Goal: Communication & Community: Answer question/provide support

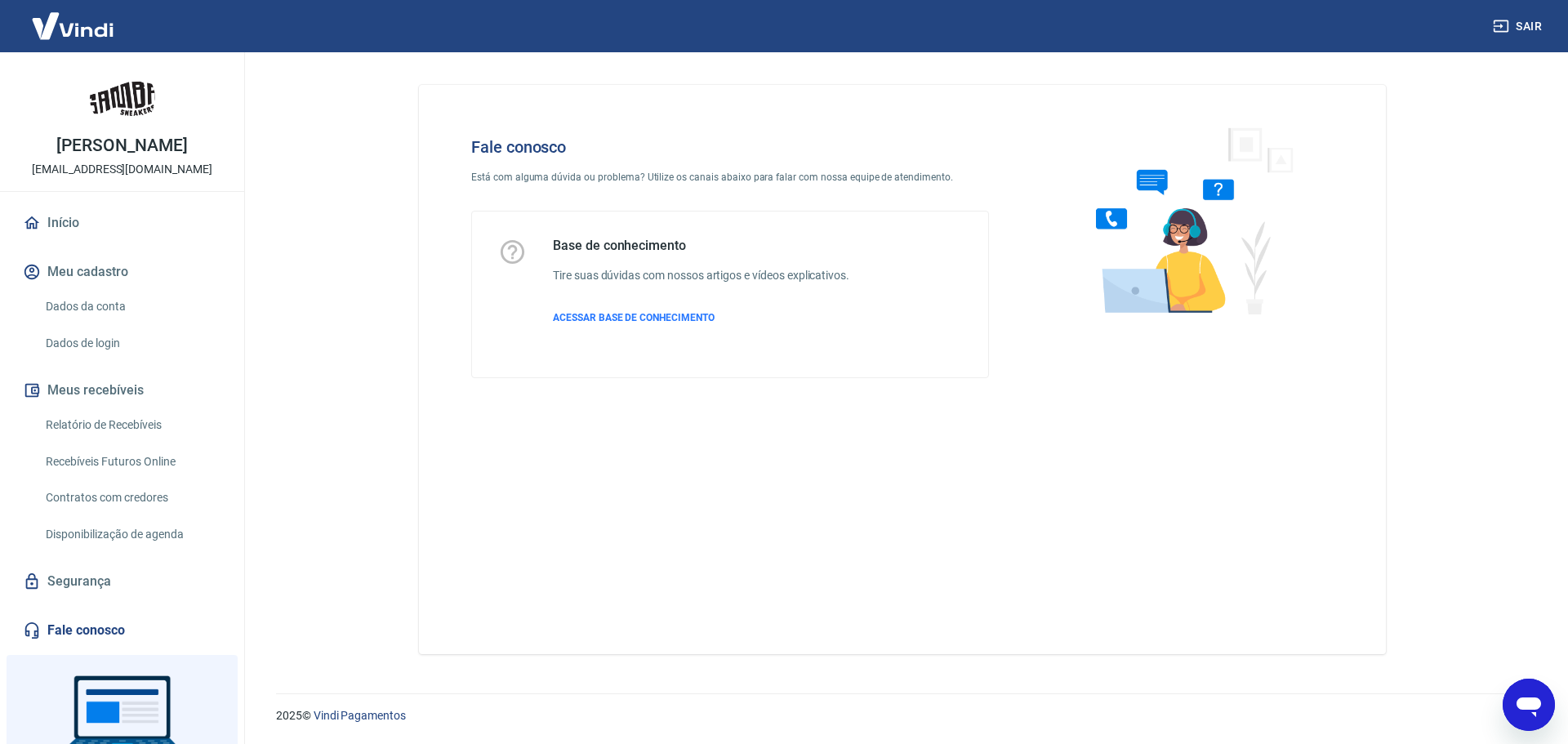
click at [1539, 703] on icon "Abrir janela de mensagens" at bounding box center [1529, 707] width 24 height 20
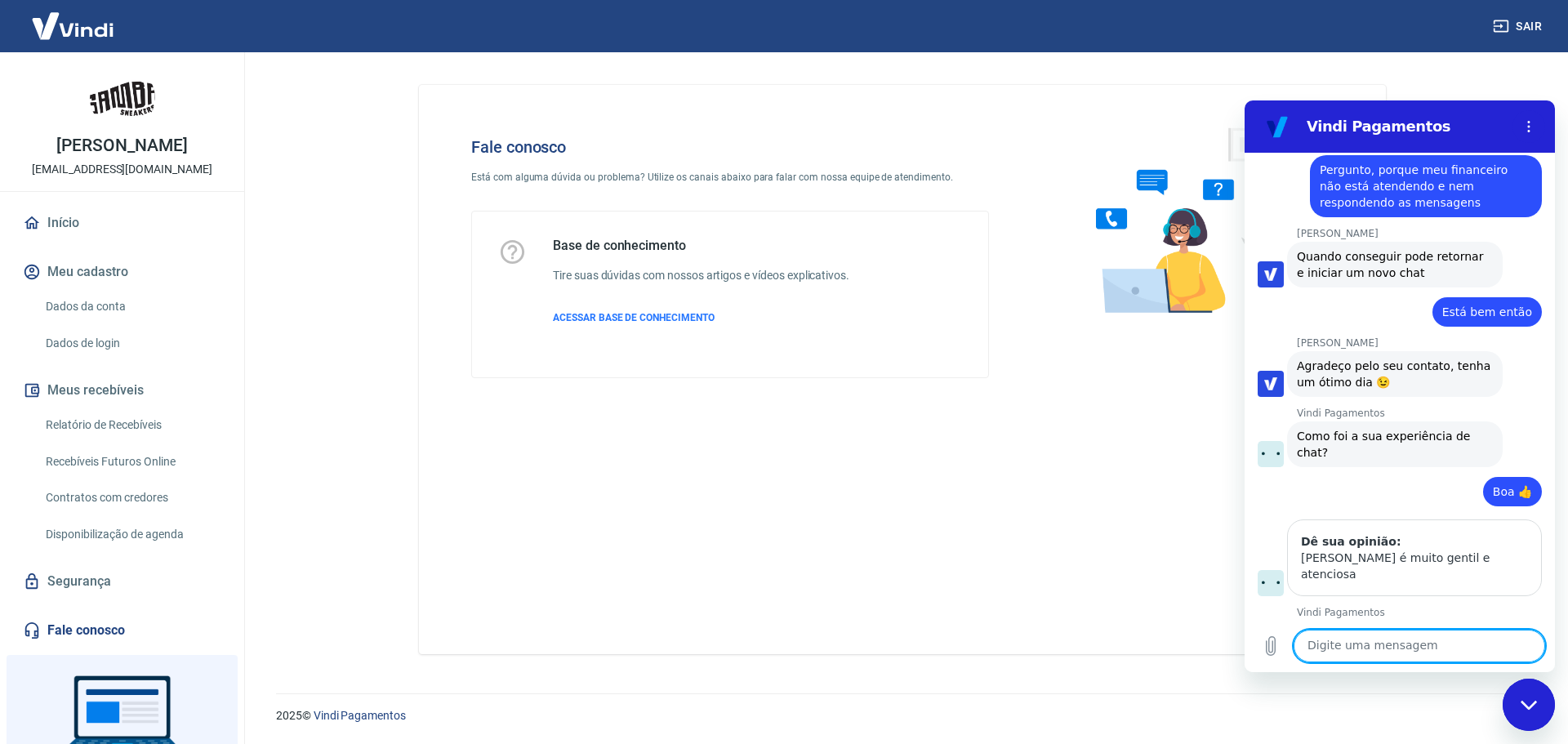
click at [1428, 643] on textarea at bounding box center [1419, 646] width 251 height 33
type textarea "Olá"
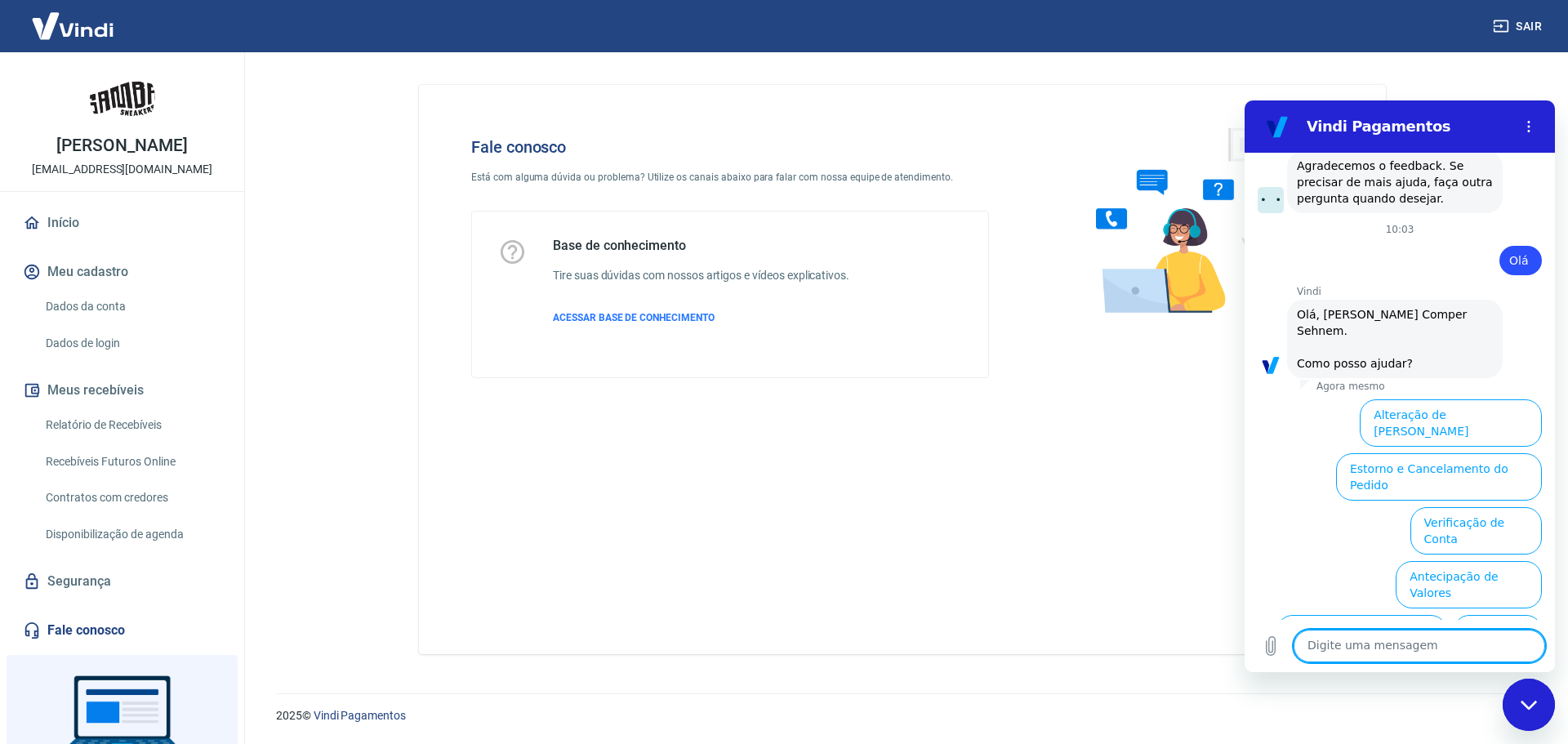
scroll to position [1822, 0]
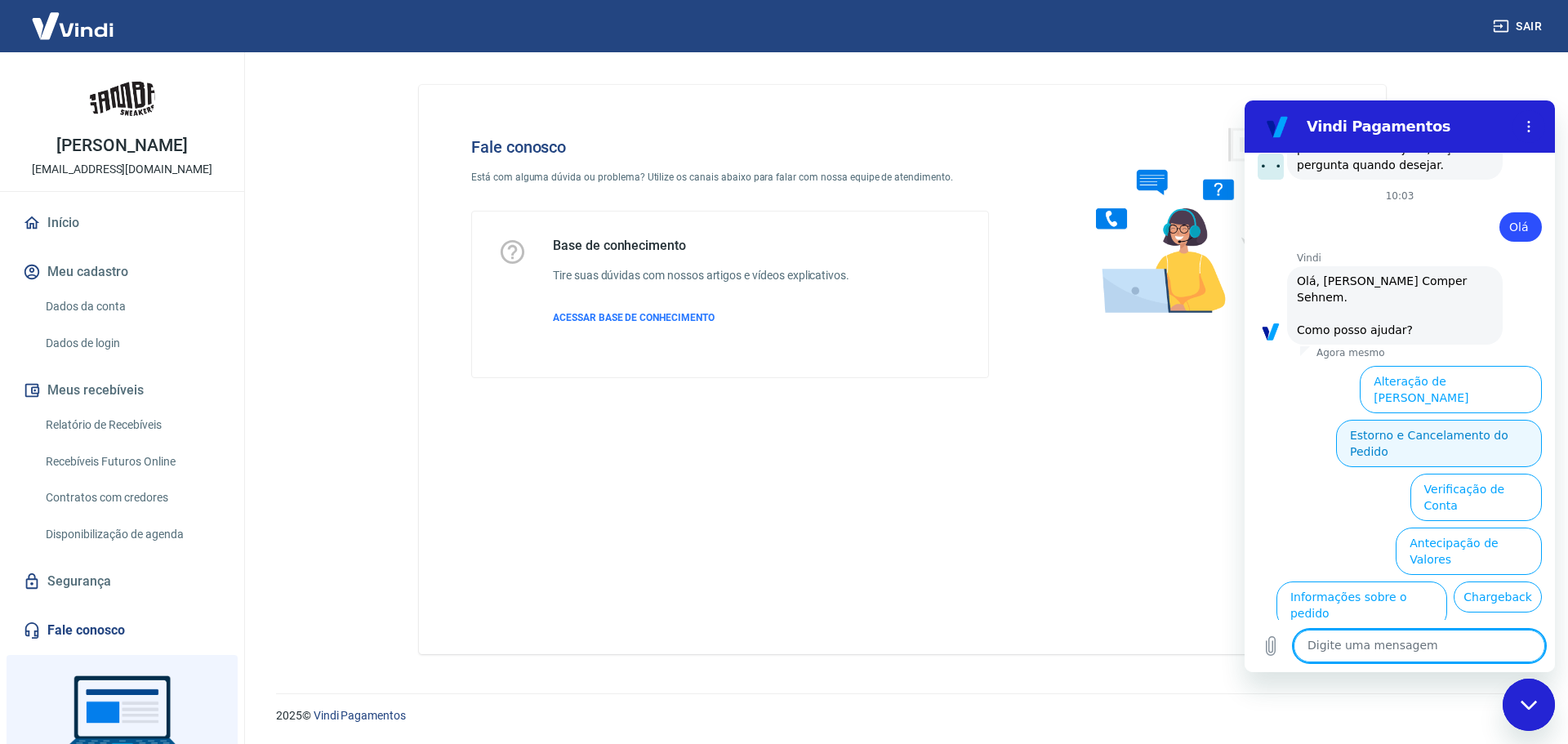
click at [1485, 420] on button "Estorno e Cancelamento do Pedido" at bounding box center [1439, 443] width 206 height 48
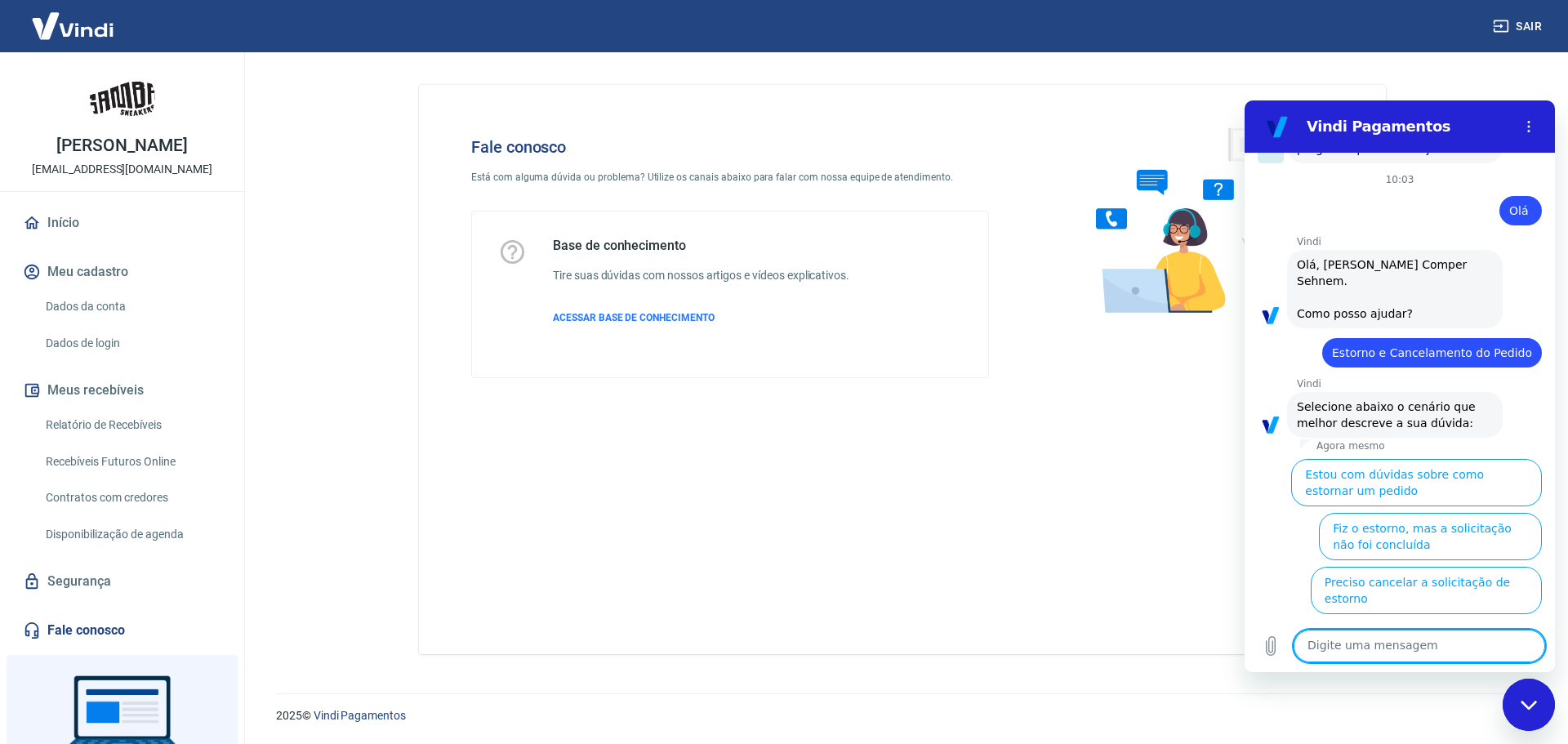
scroll to position [1885, 0]
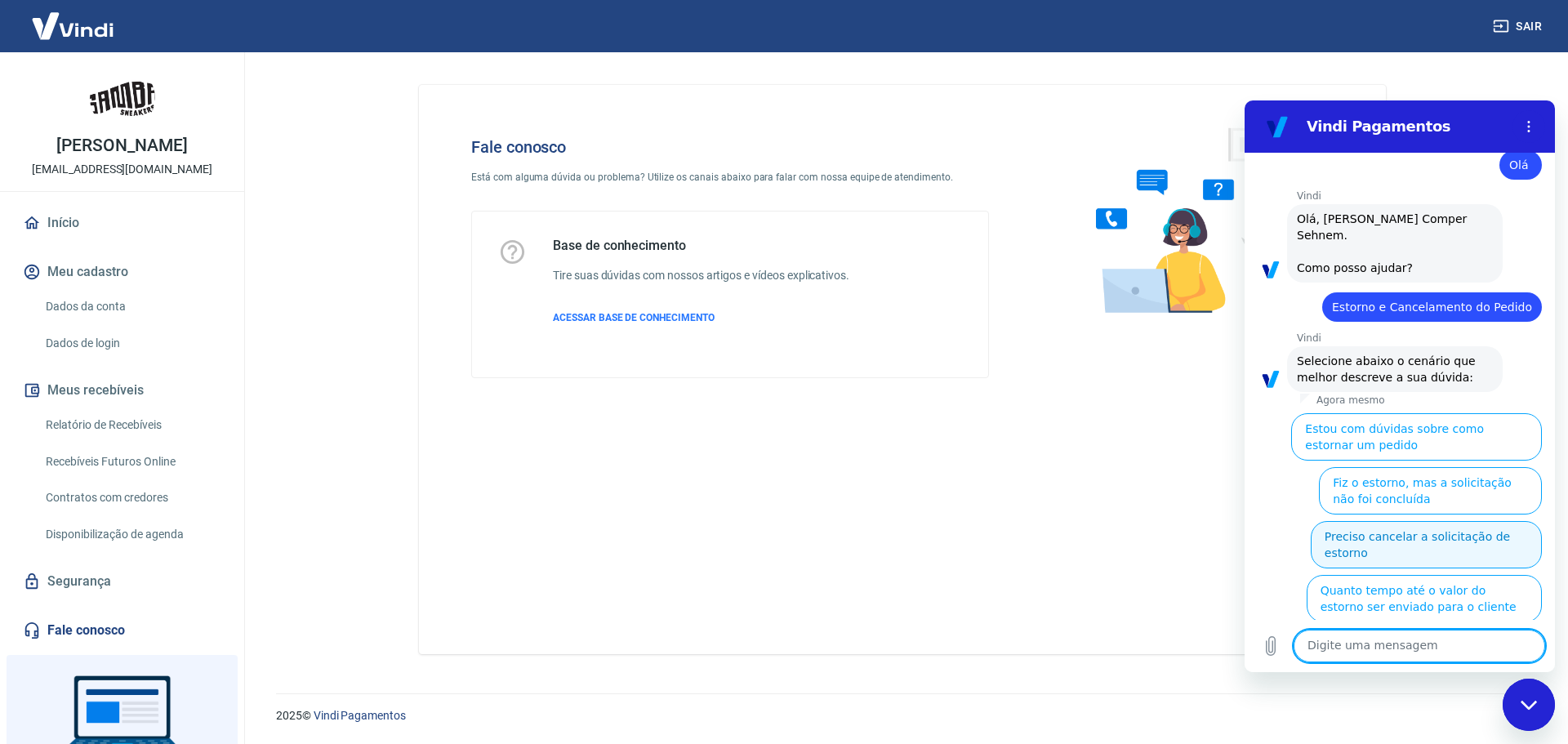
click at [1468, 521] on button "Preciso cancelar a solicitação de estorno" at bounding box center [1427, 544] width 232 height 48
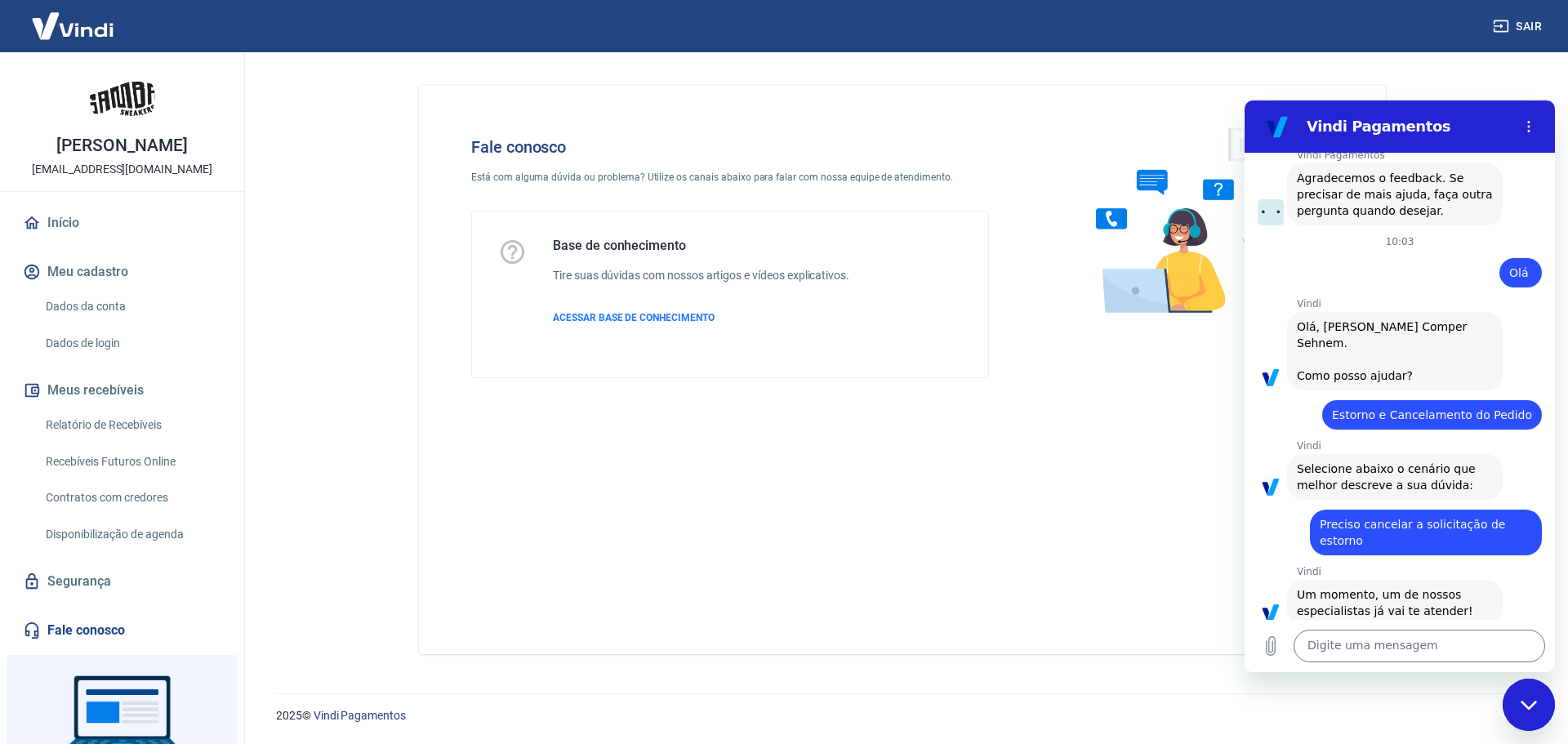
scroll to position [1855, 0]
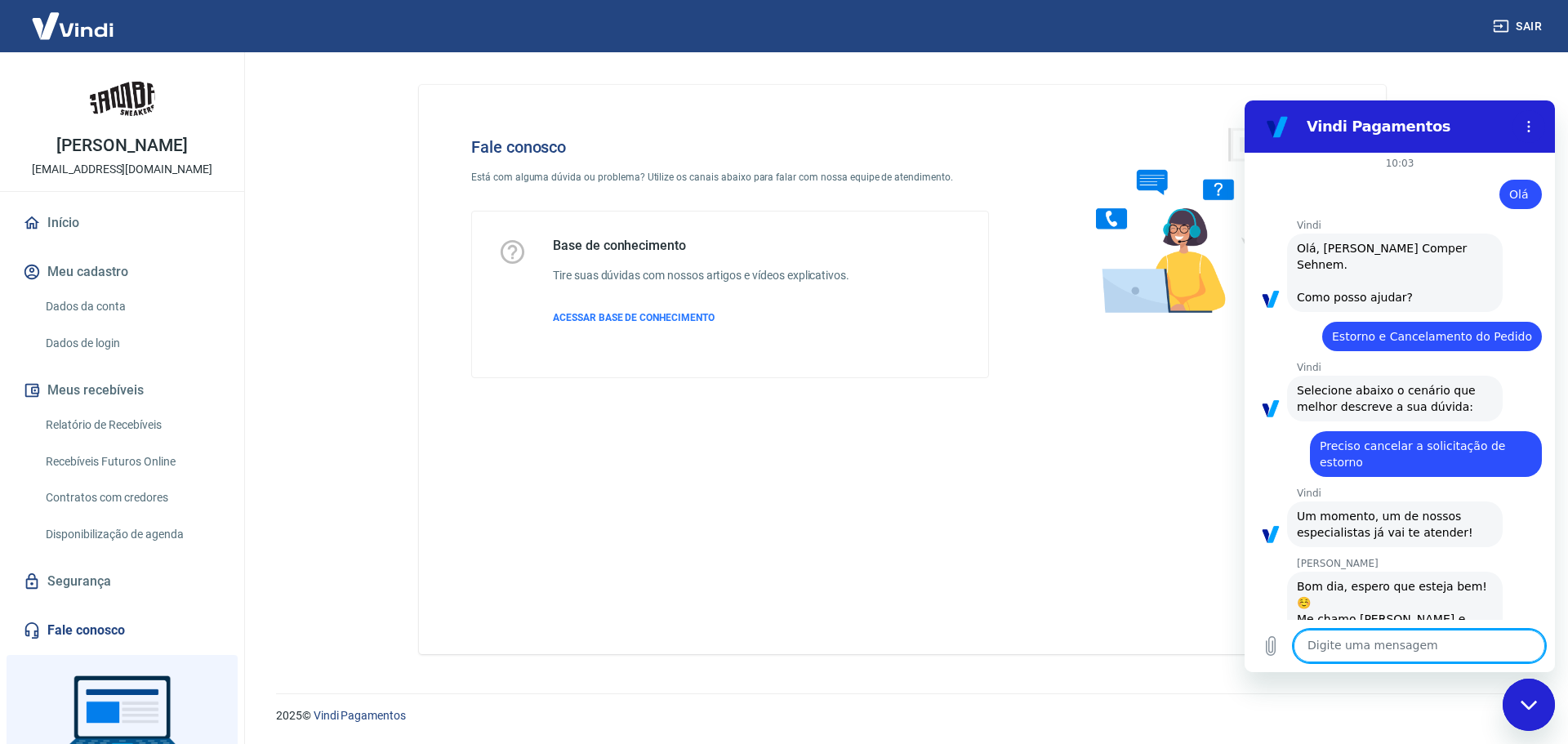
click at [1385, 642] on textarea at bounding box center [1419, 646] width 251 height 33
type textarea "Bom dia [PERSON_NAME]"
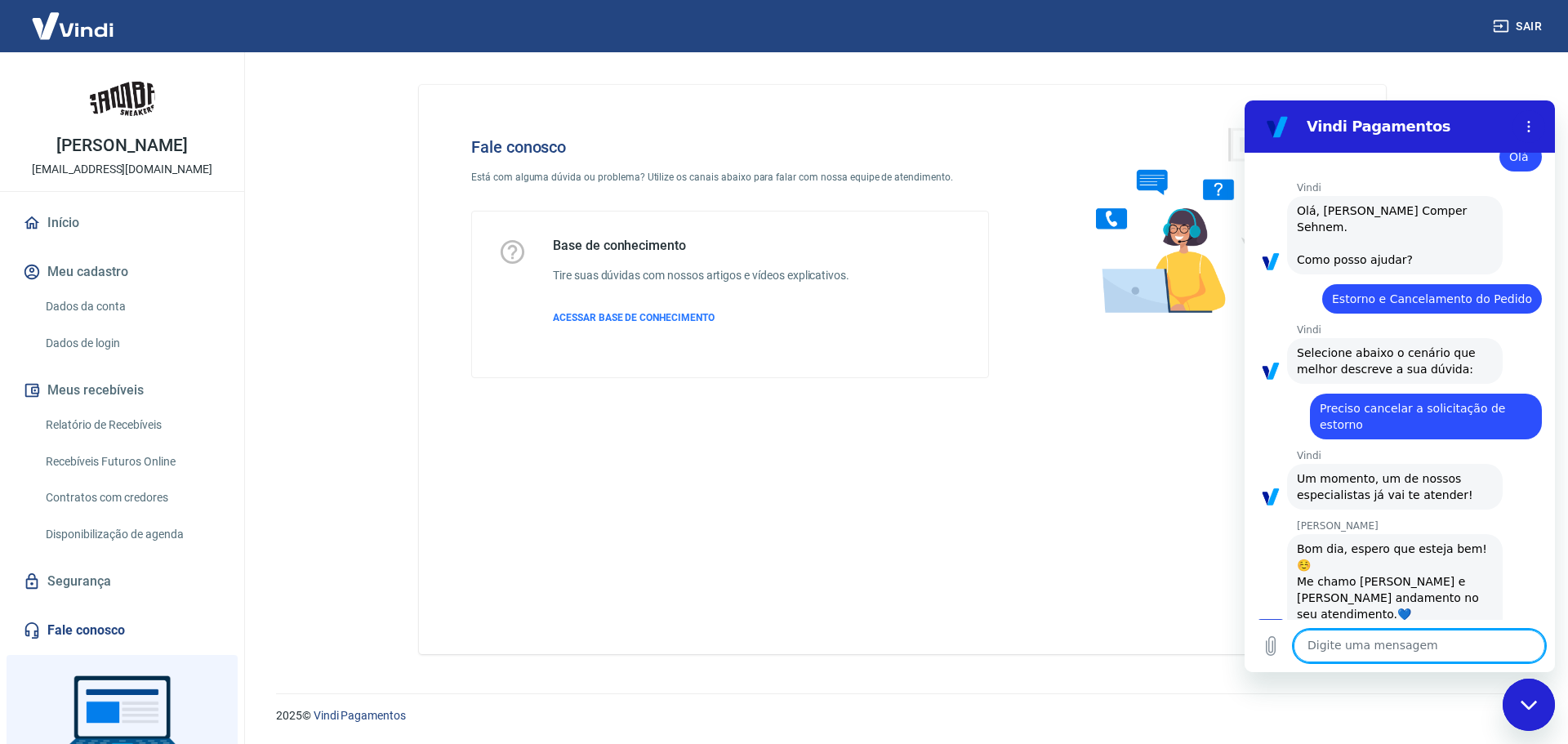
type textarea "P"
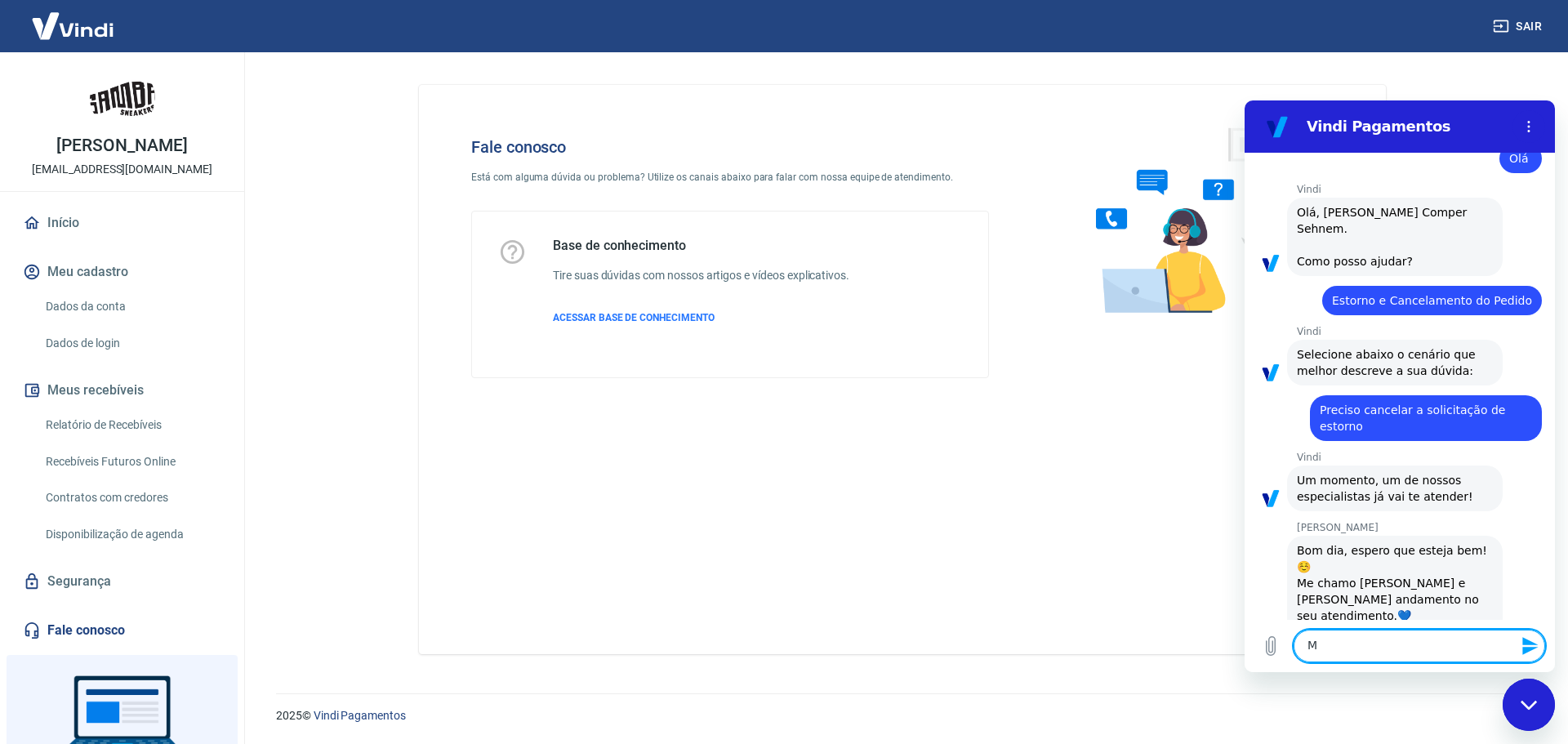
scroll to position [1895, 0]
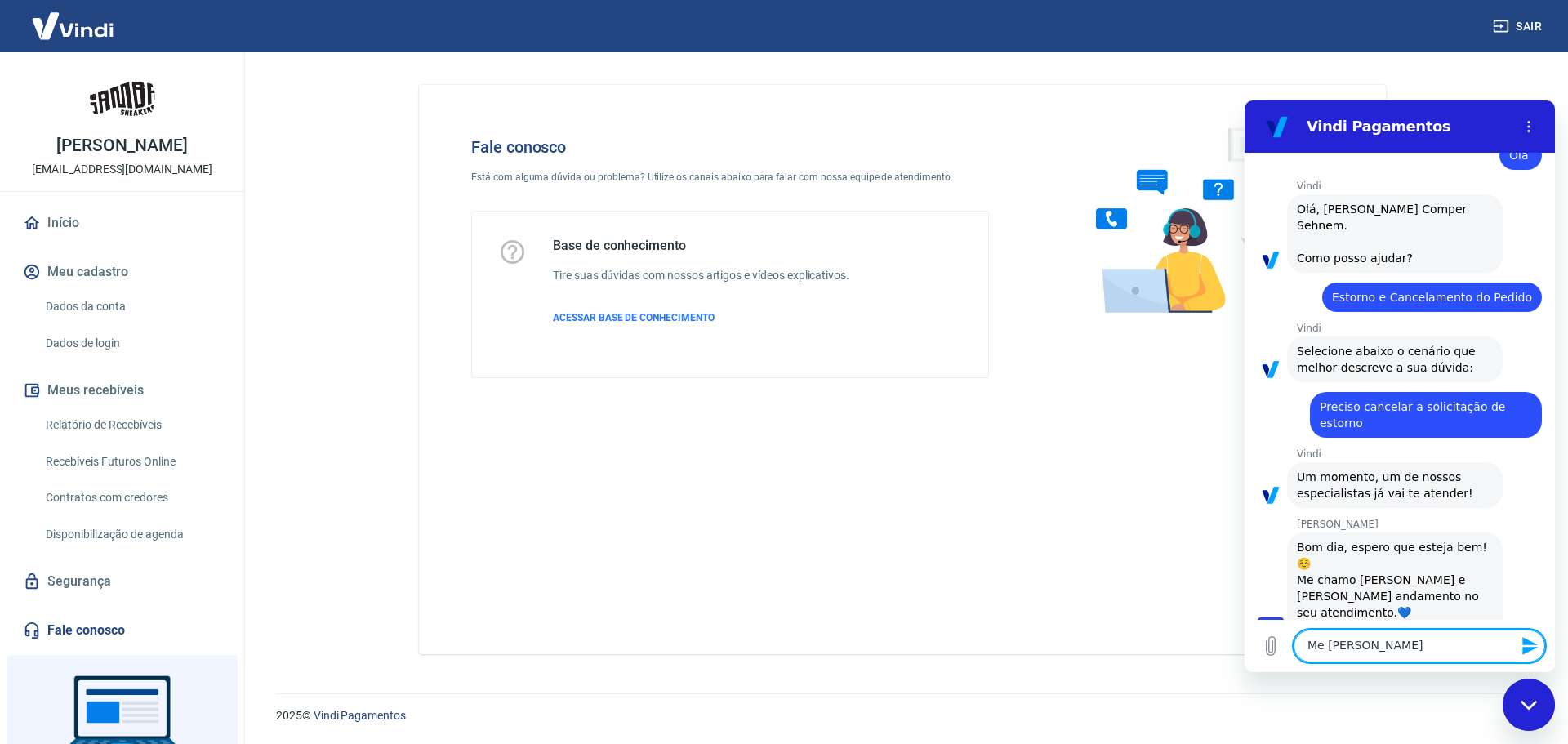
type textarea "Me chamo Paulo"
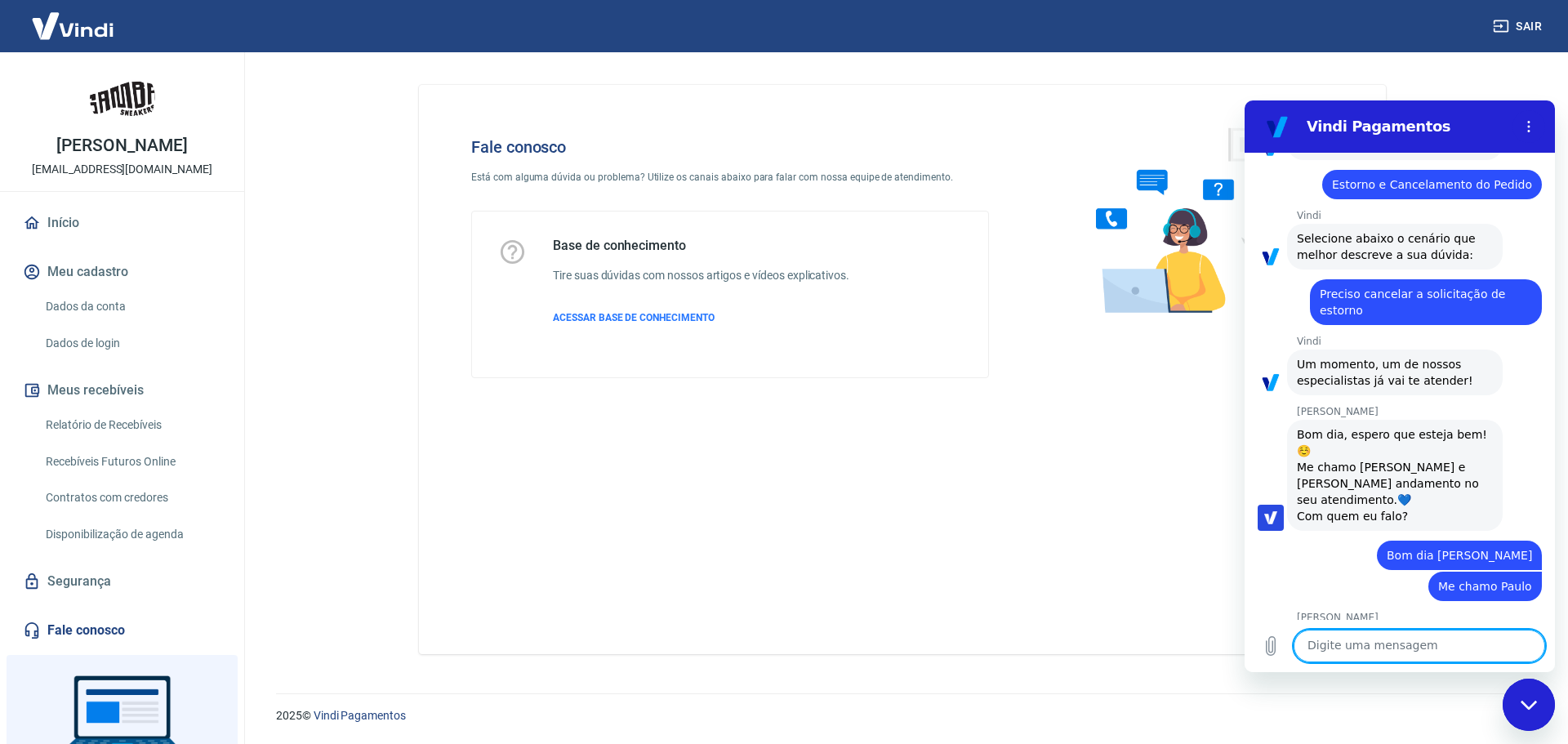
scroll to position [2011, 0]
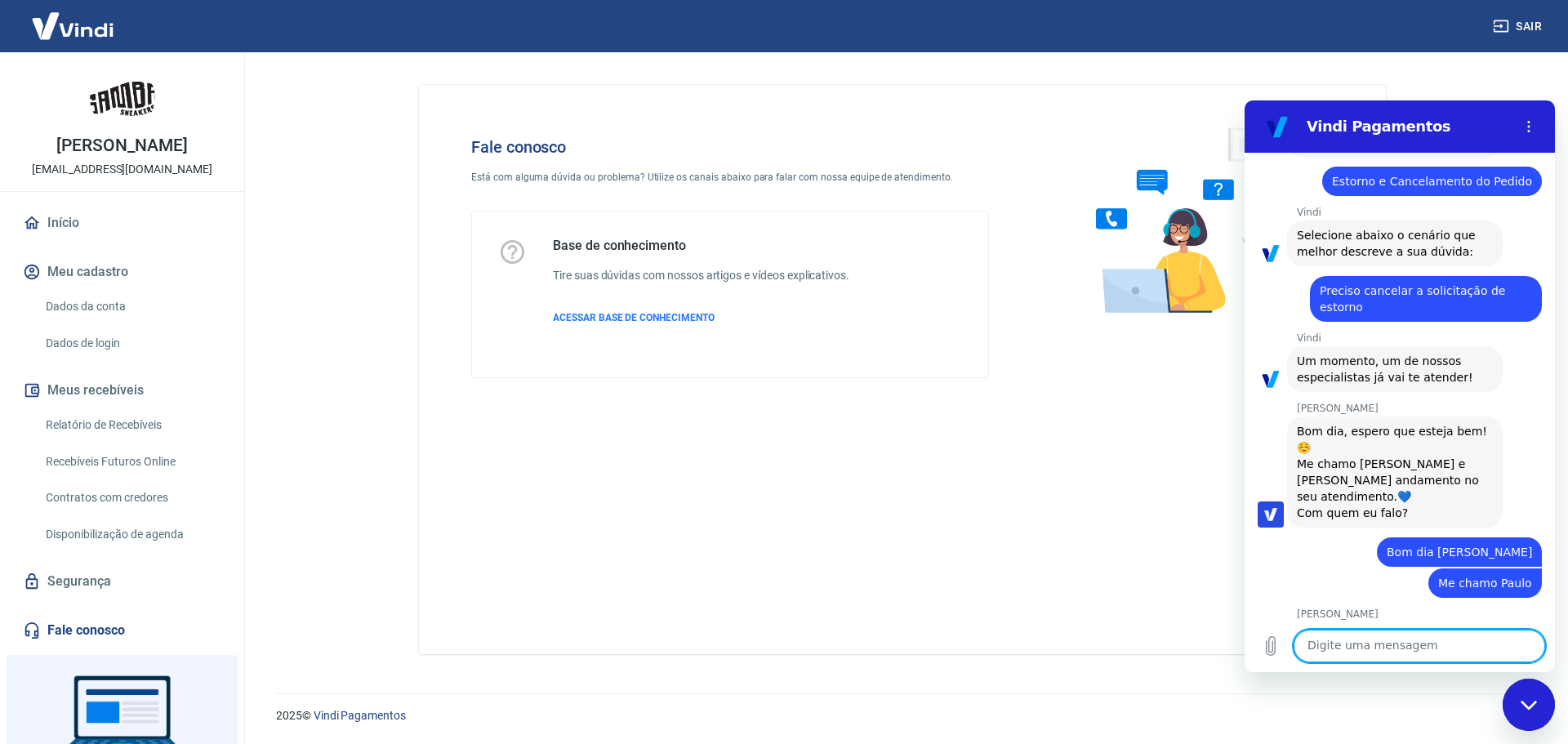
click at [1355, 652] on textarea at bounding box center [1419, 646] width 251 height 33
type textarea "Tudo bem e você?"
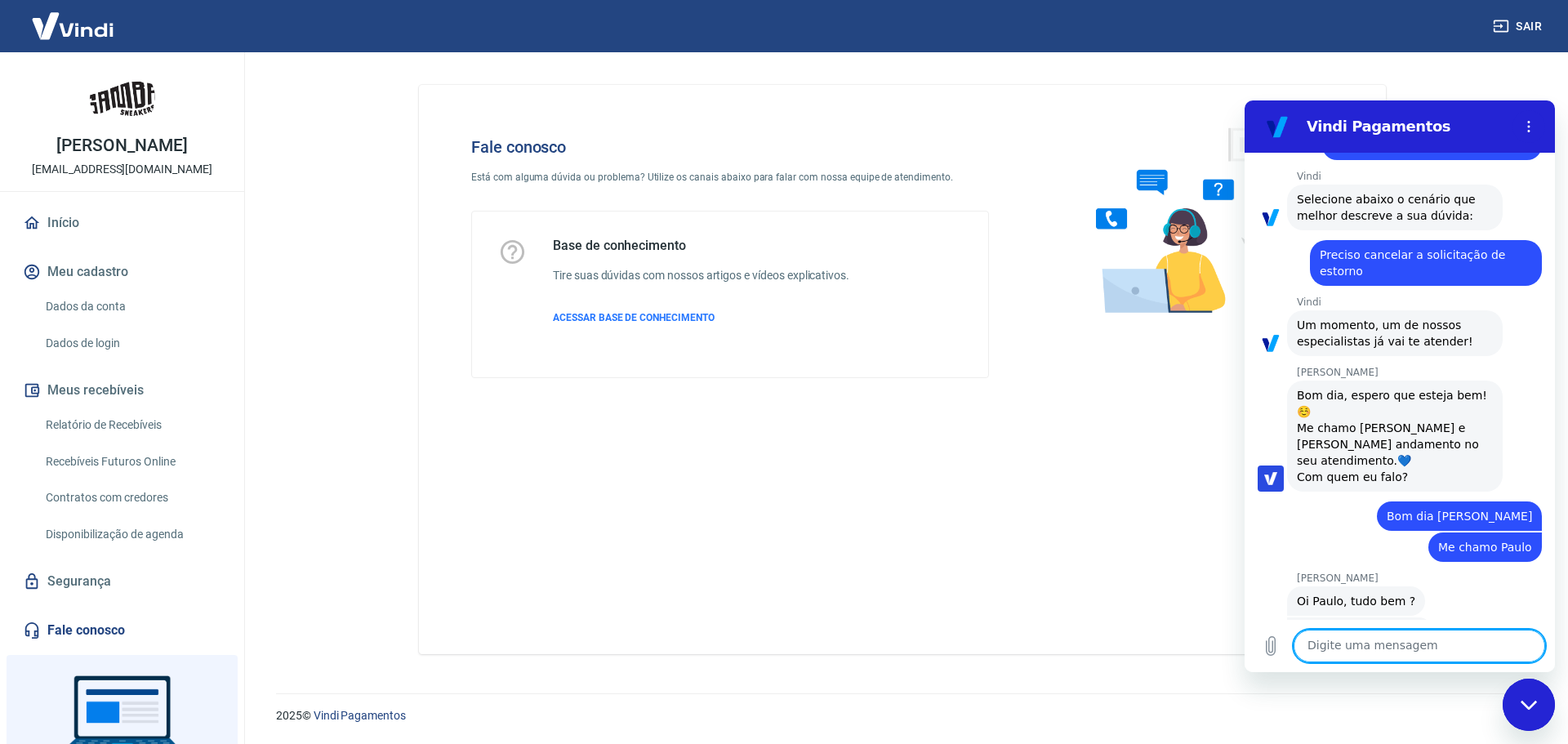
scroll to position [2050, 0]
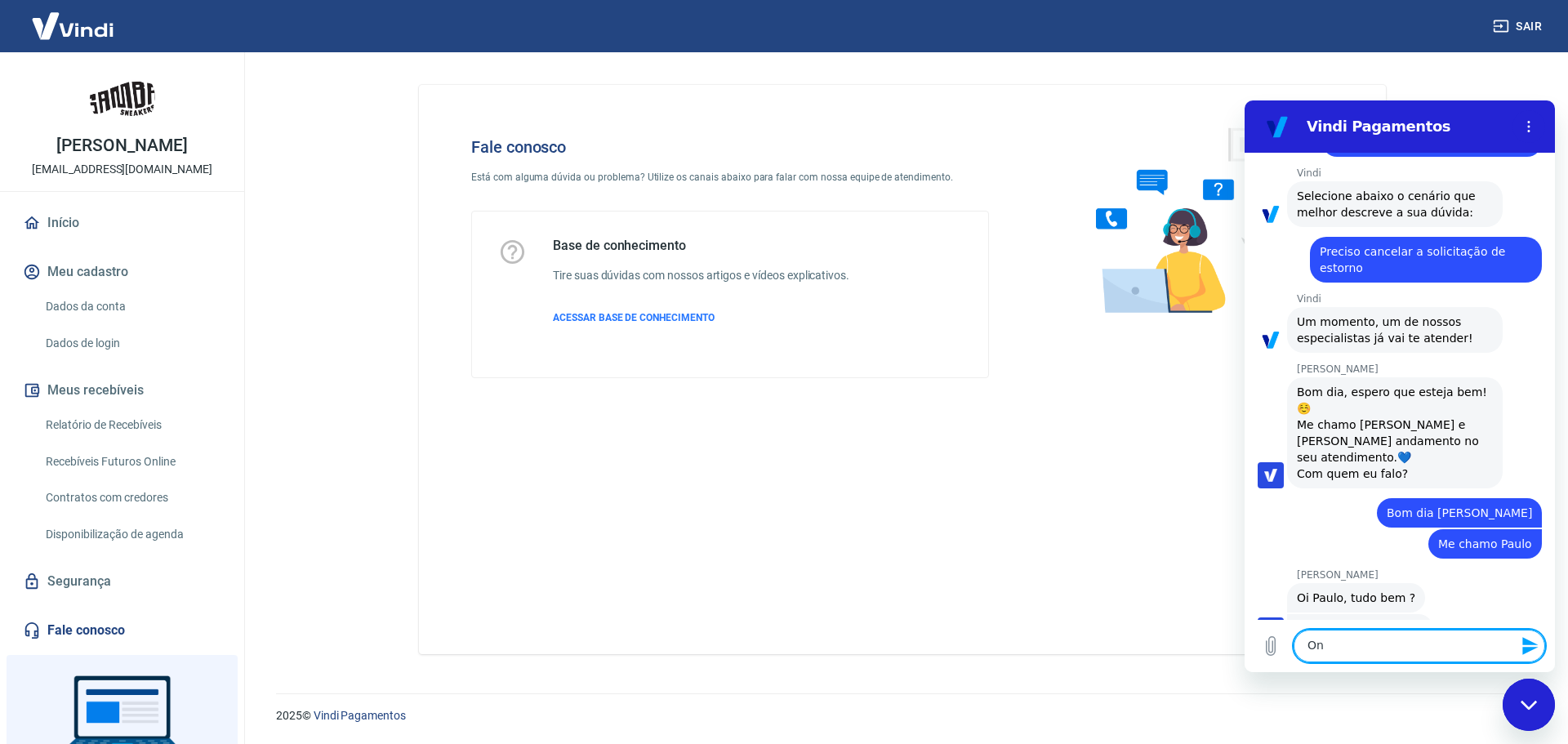
type textarea "O"
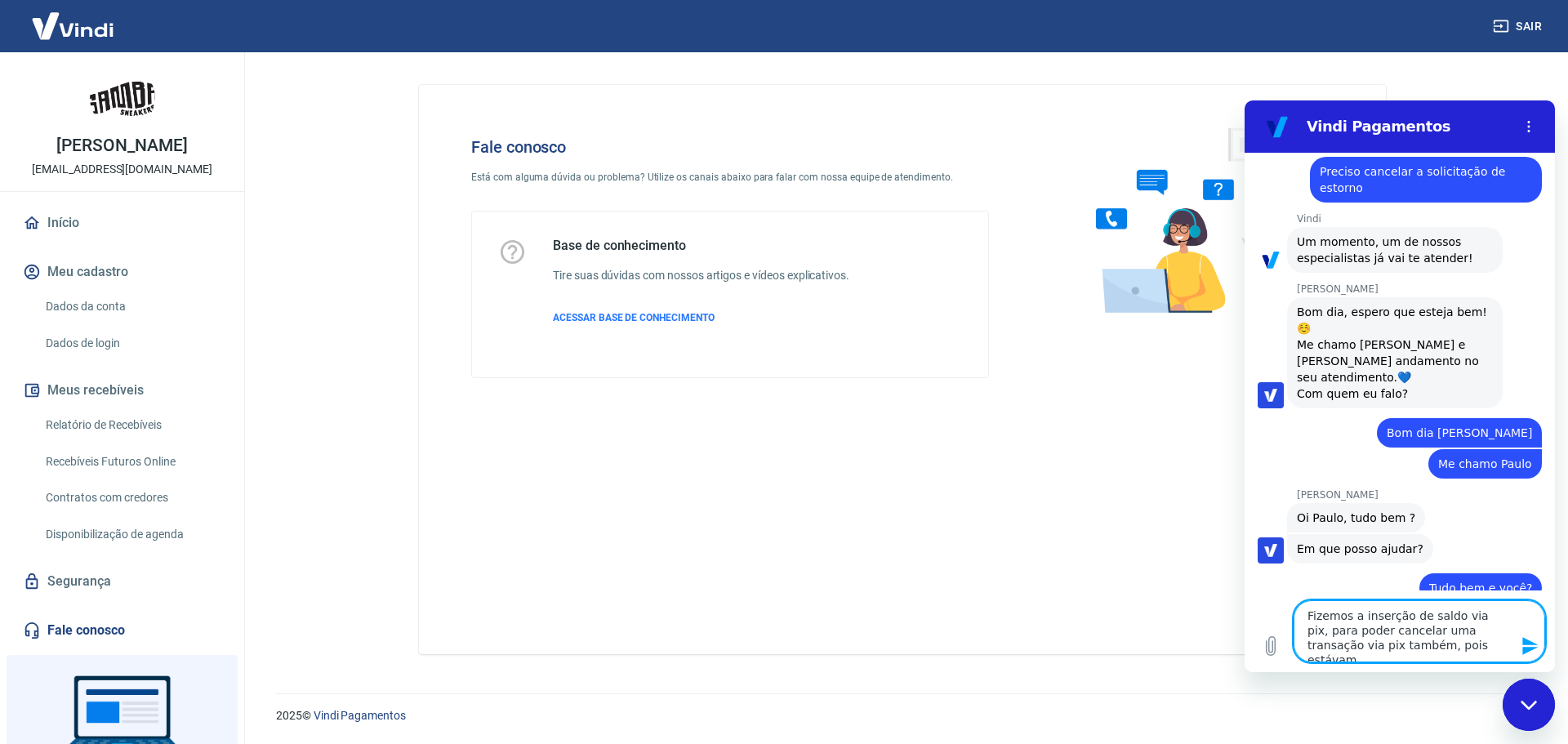
scroll to position [2133, 0]
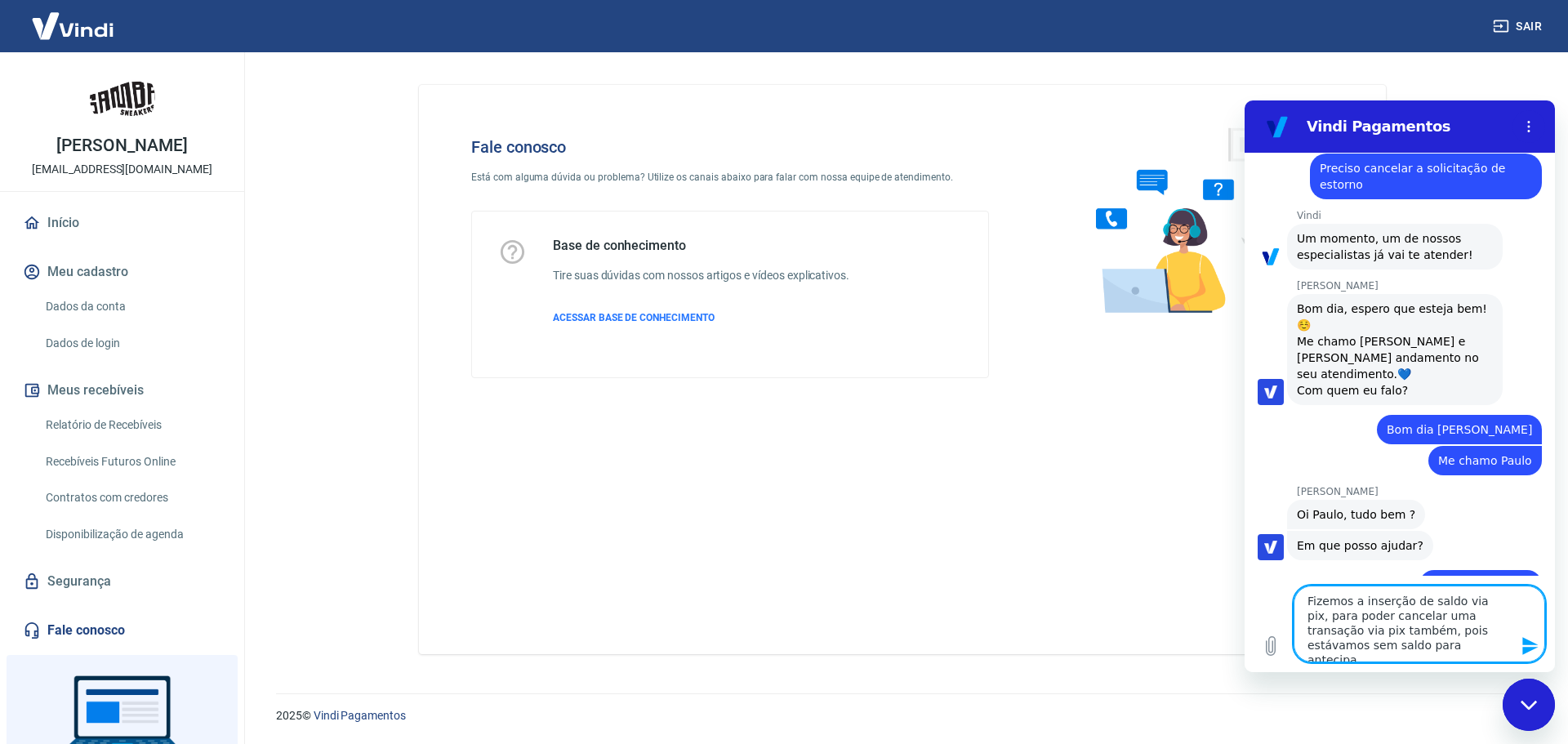
type textarea "Fizemos a inserção de saldo via pix, para poder cancelar uma transação via pix …"
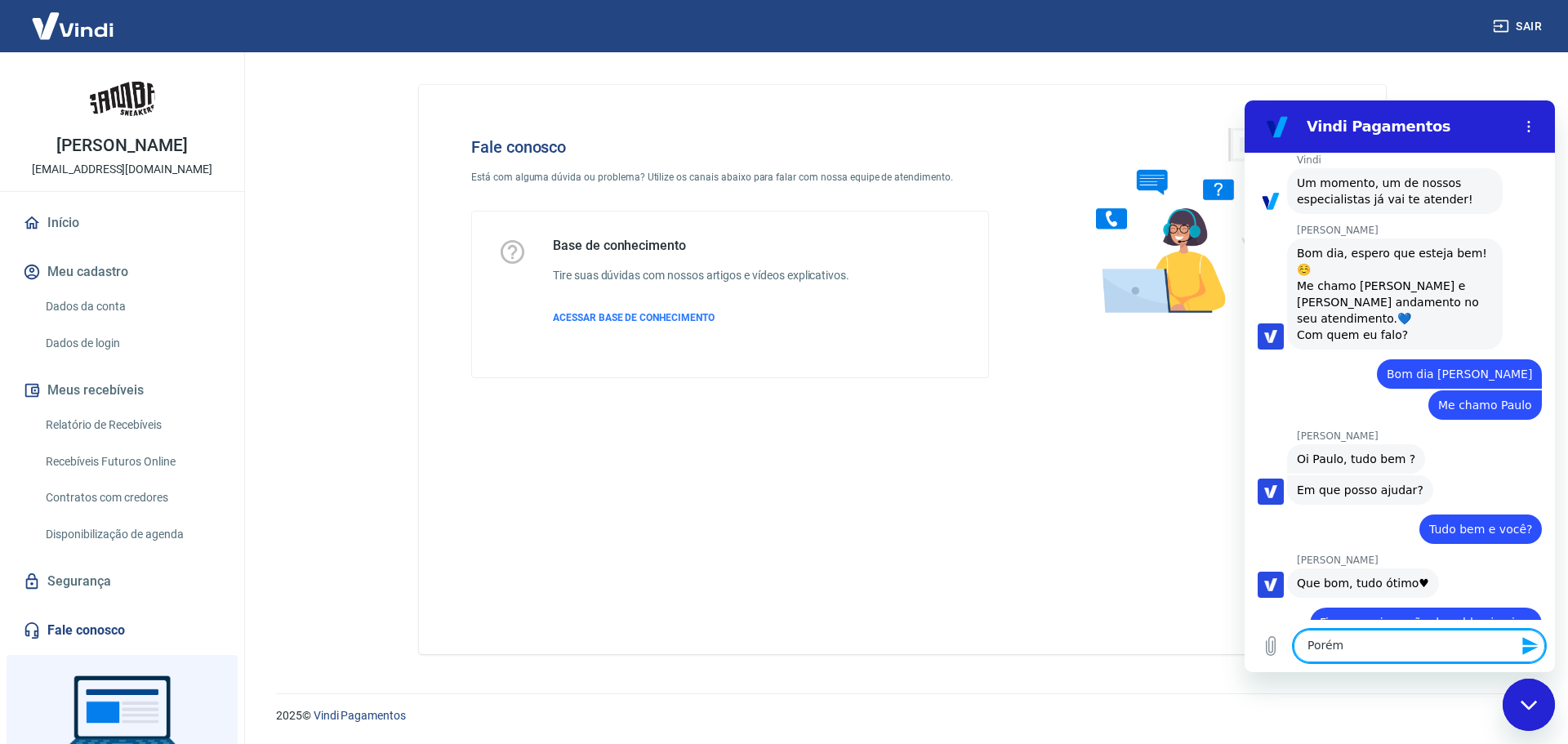
scroll to position [2192, 0]
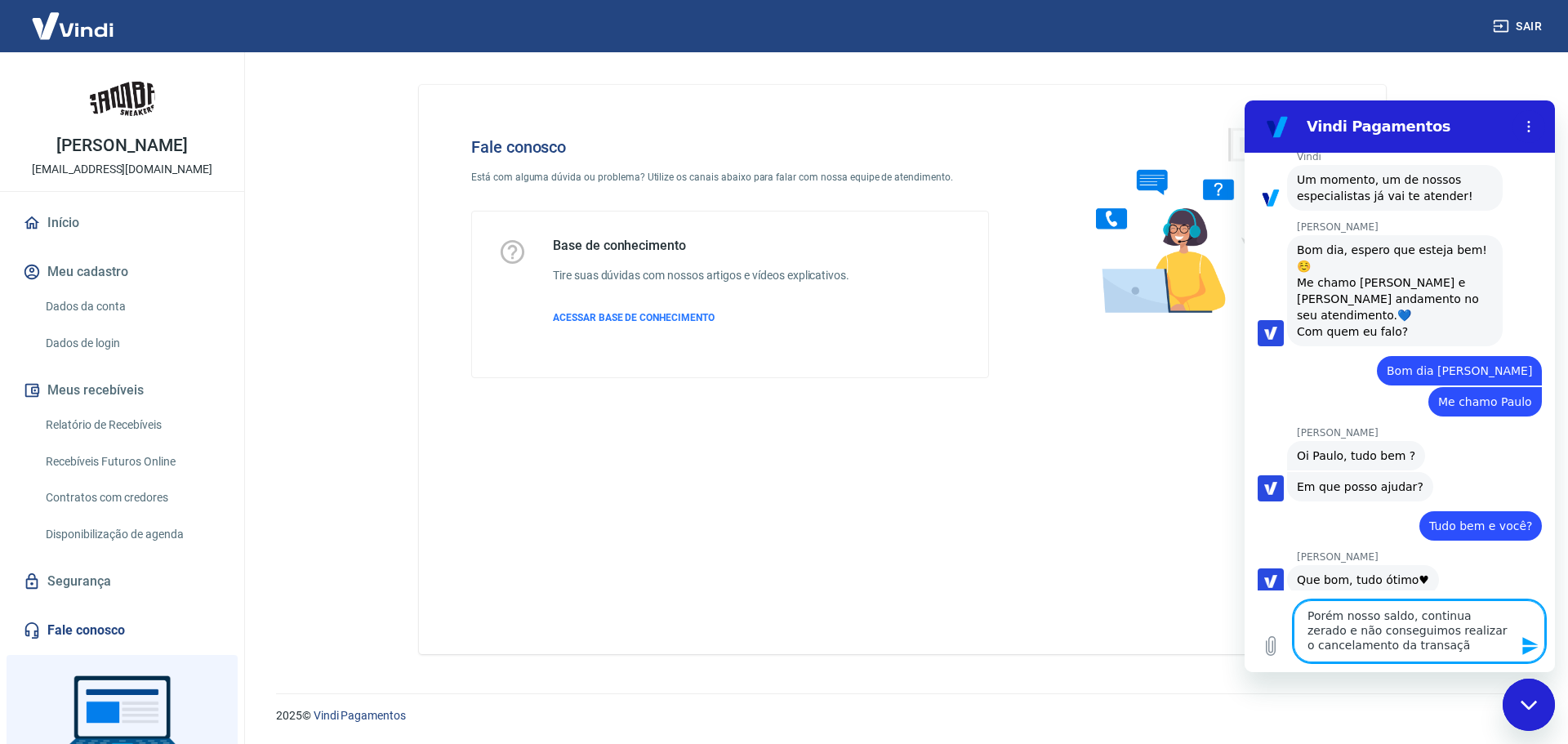
type textarea "Porém nosso saldo, continua zerado e não conseguimos realizar o cancelamento da…"
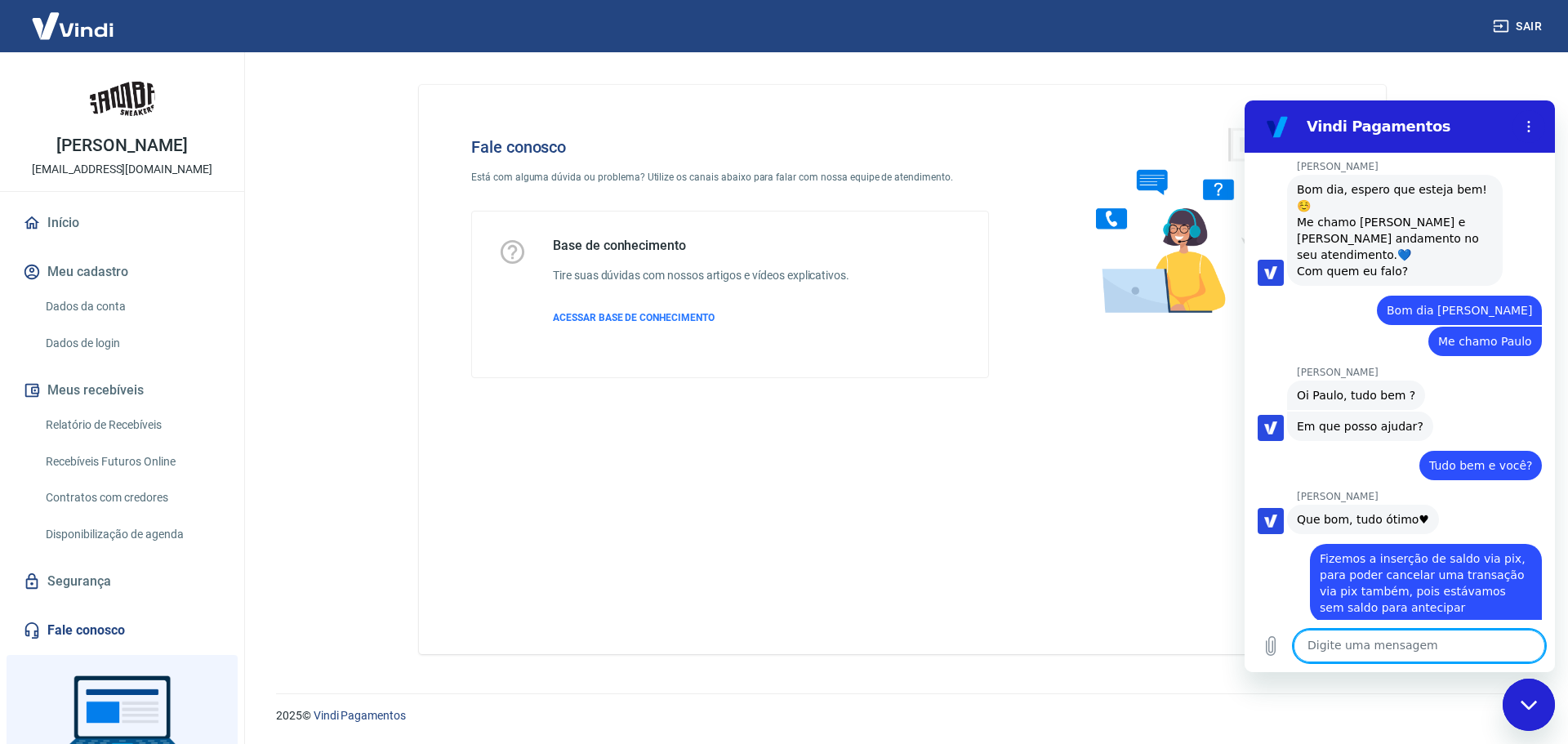
scroll to position [2256, 0]
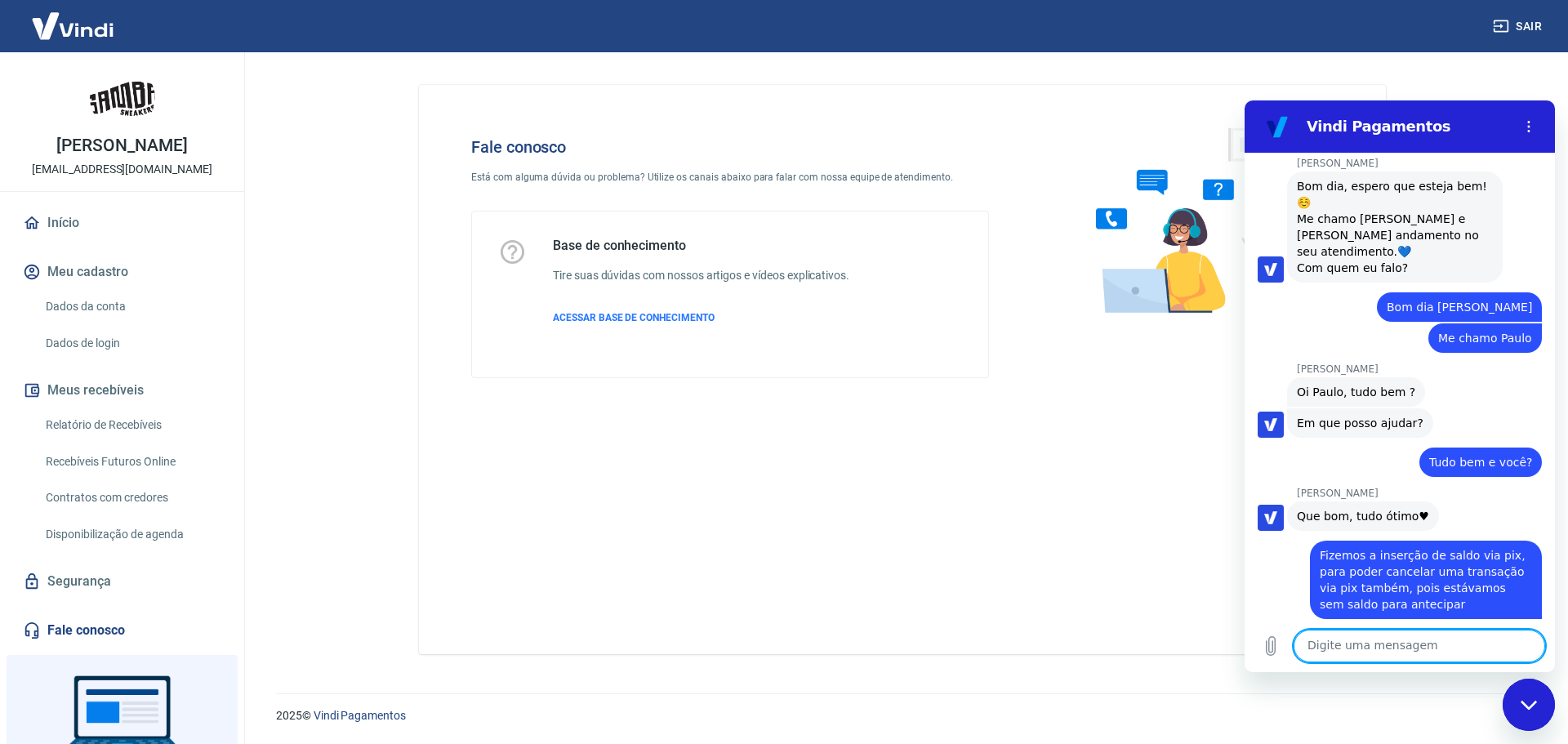
click at [1372, 638] on textarea at bounding box center [1419, 646] width 251 height 33
paste textarea "224495639"
type textarea "224495639"
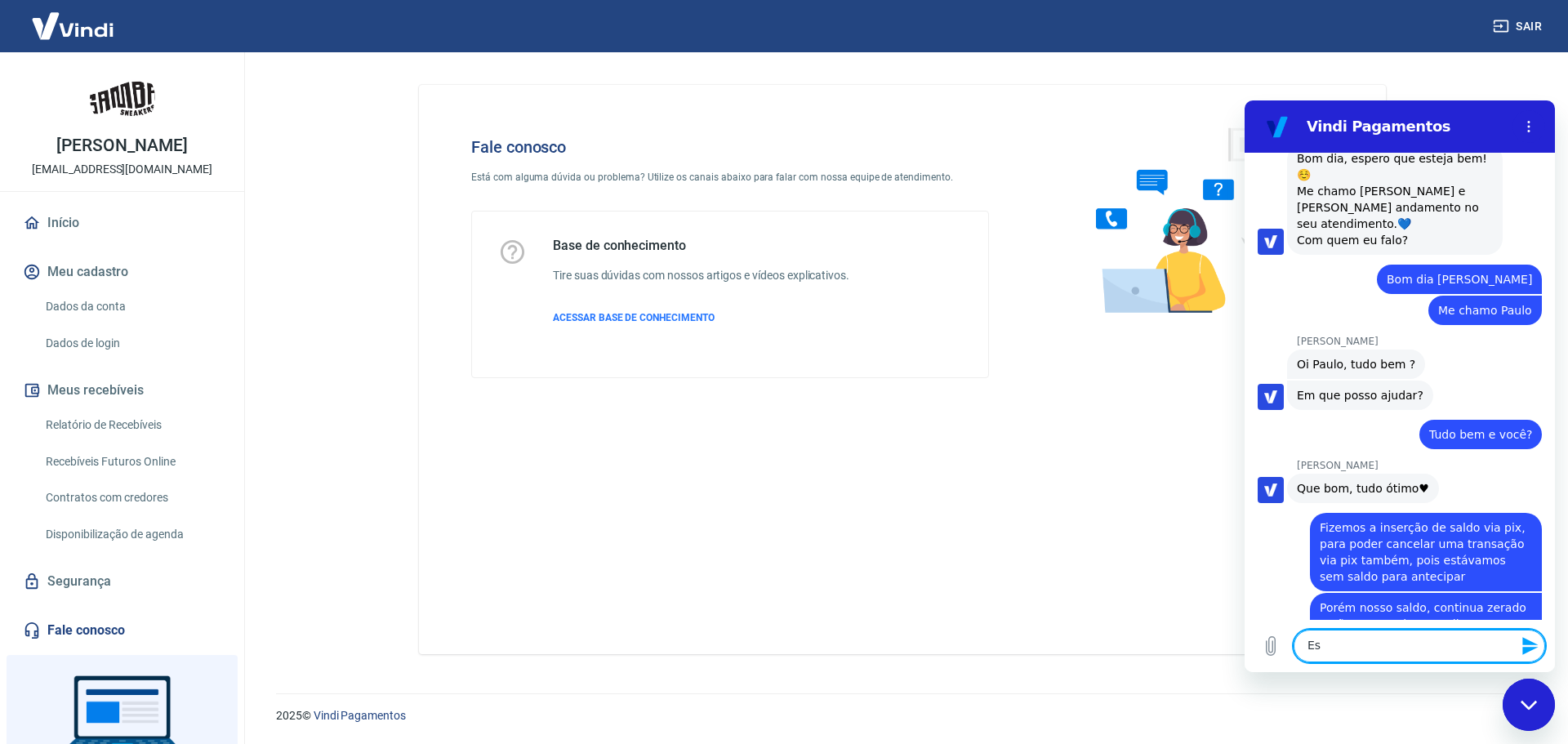
scroll to position [2287, 0]
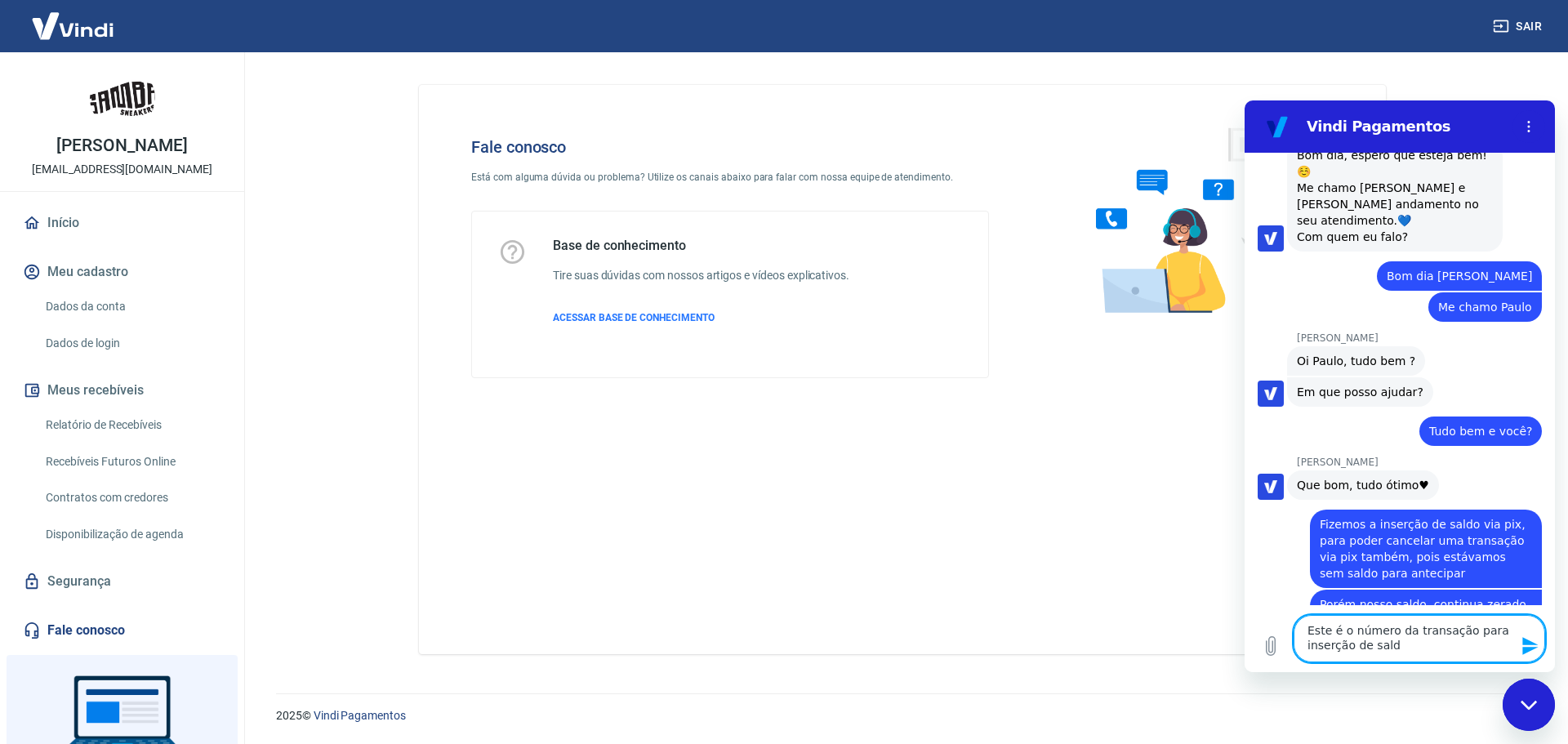
type textarea "Este é o número da transação para inserção de saldo"
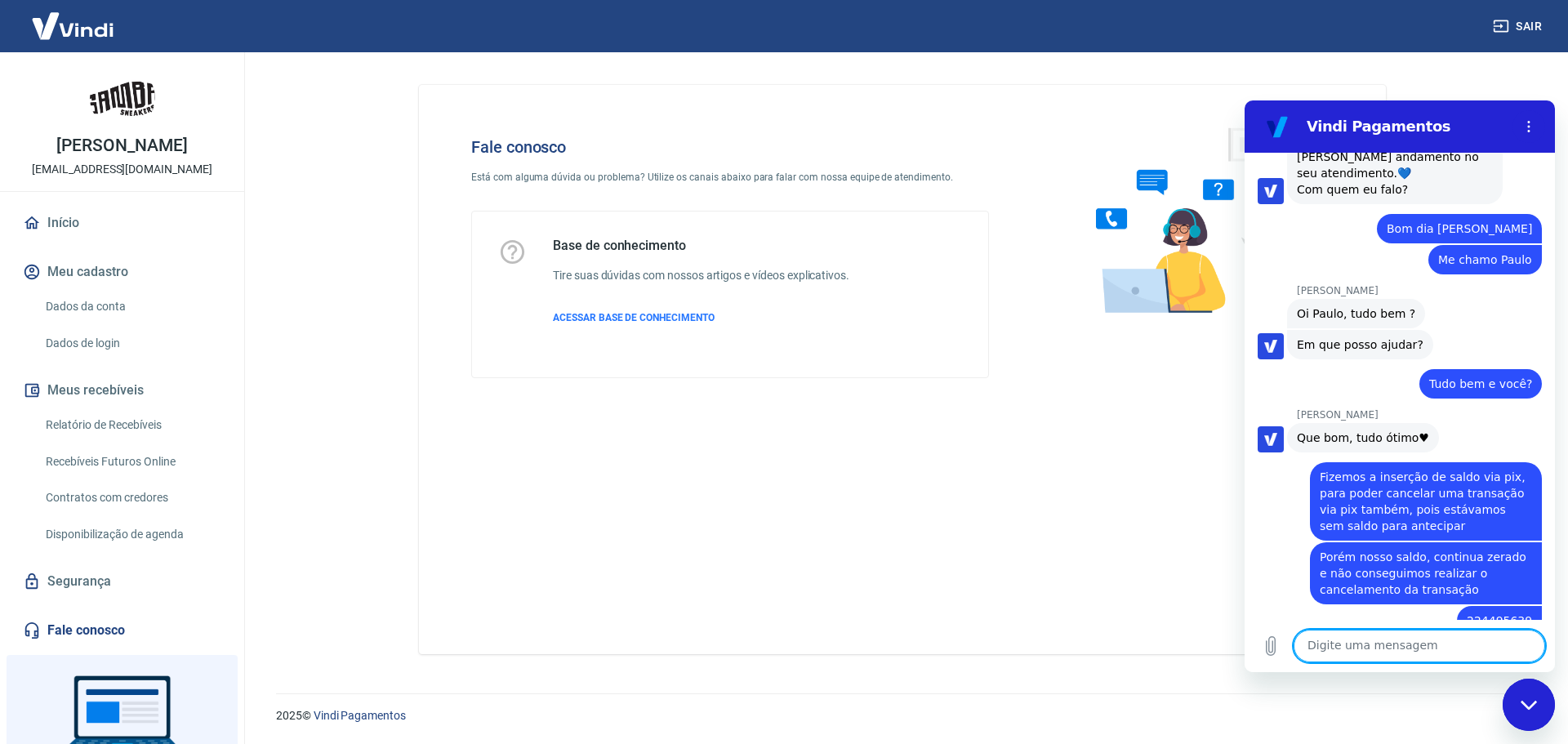
scroll to position [2421, 0]
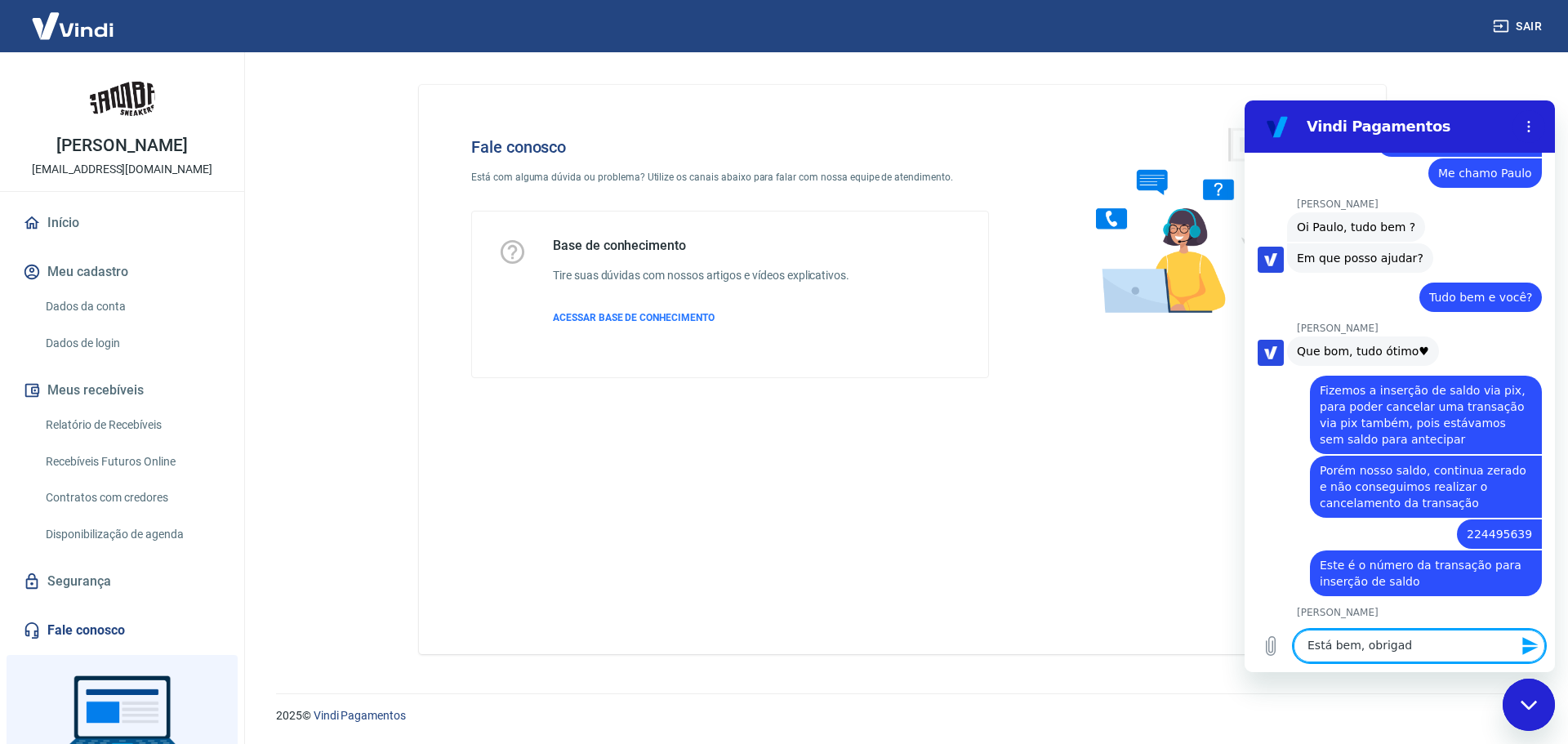
type textarea "Está bem, obrigado"
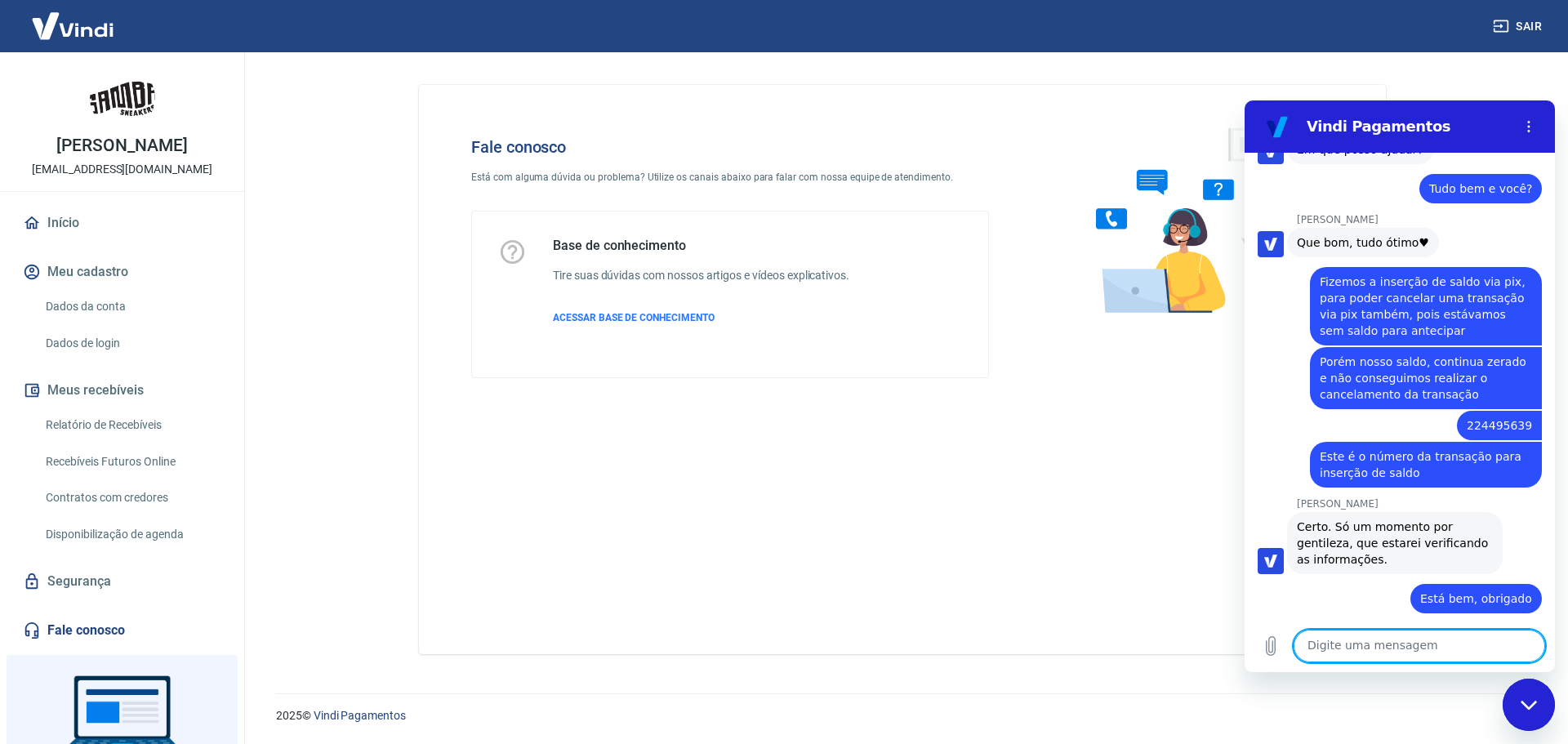
scroll to position [2530, 0]
click at [1357, 649] on textarea at bounding box center [1419, 646] width 251 height 33
paste textarea "2025"
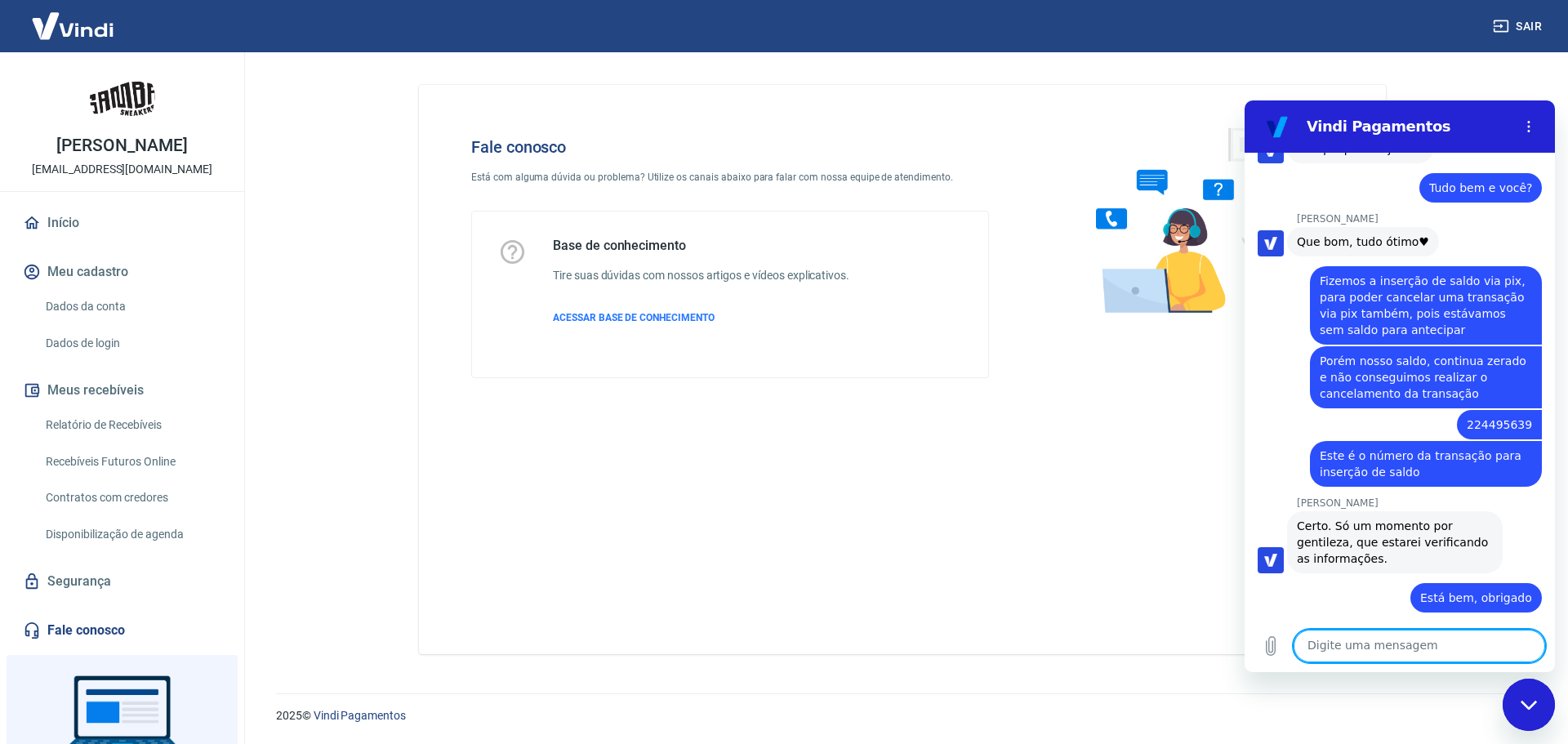
type textarea "2025"
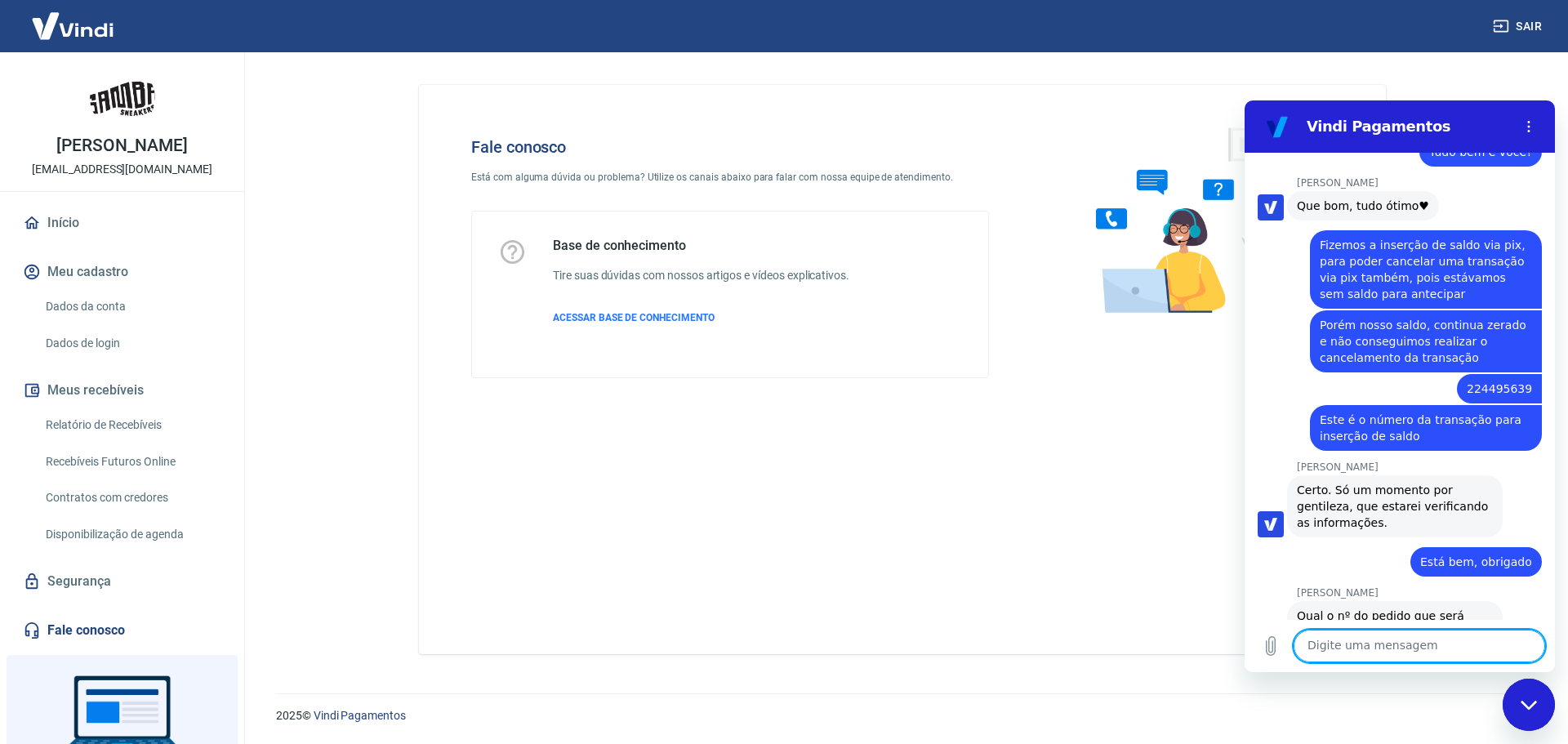
scroll to position [2570, 0]
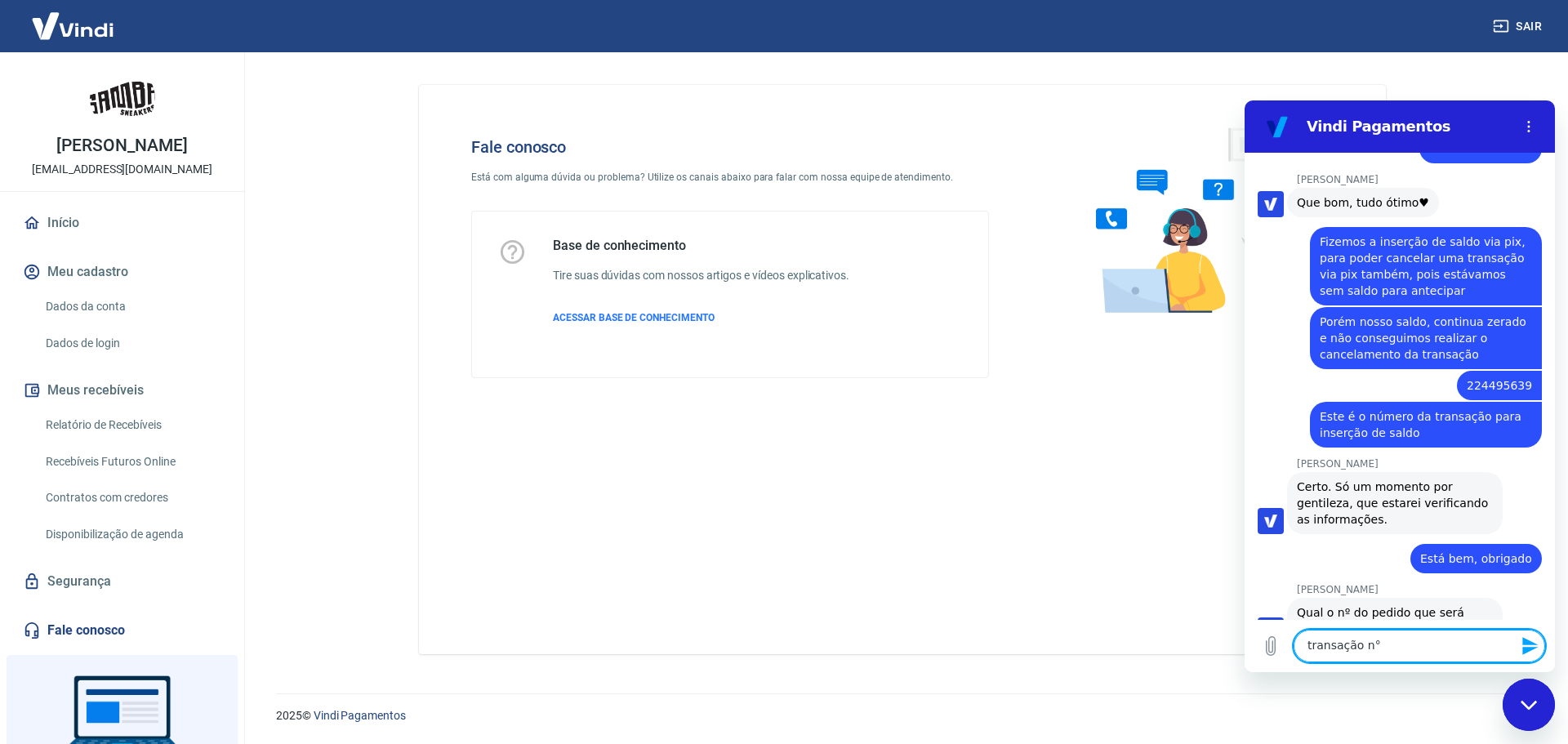
paste textarea "224103466"
click at [1372, 649] on textarea "transação n°224103466" at bounding box center [1419, 646] width 251 height 33
type textarea "transação n° 224103466"
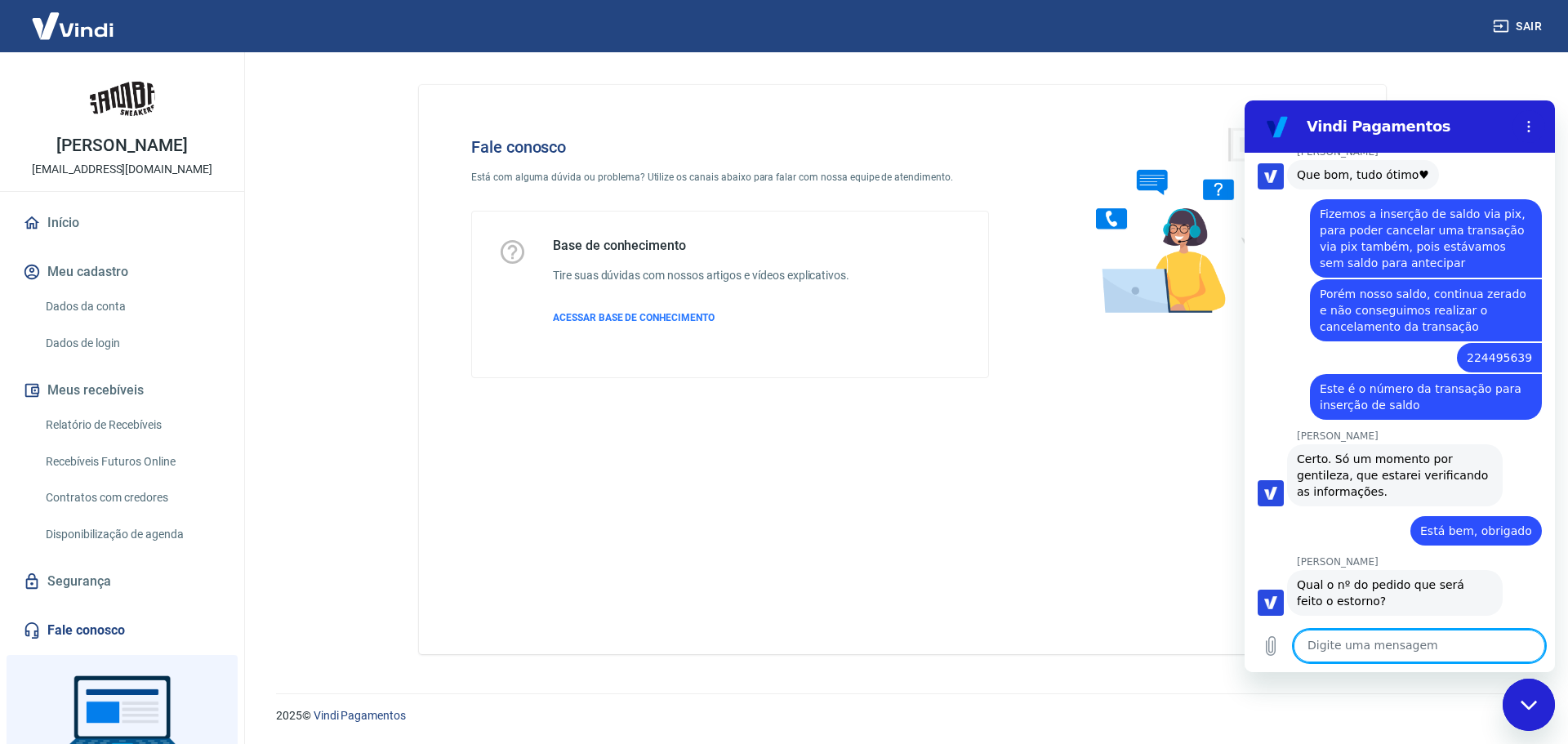
scroll to position [2601, 0]
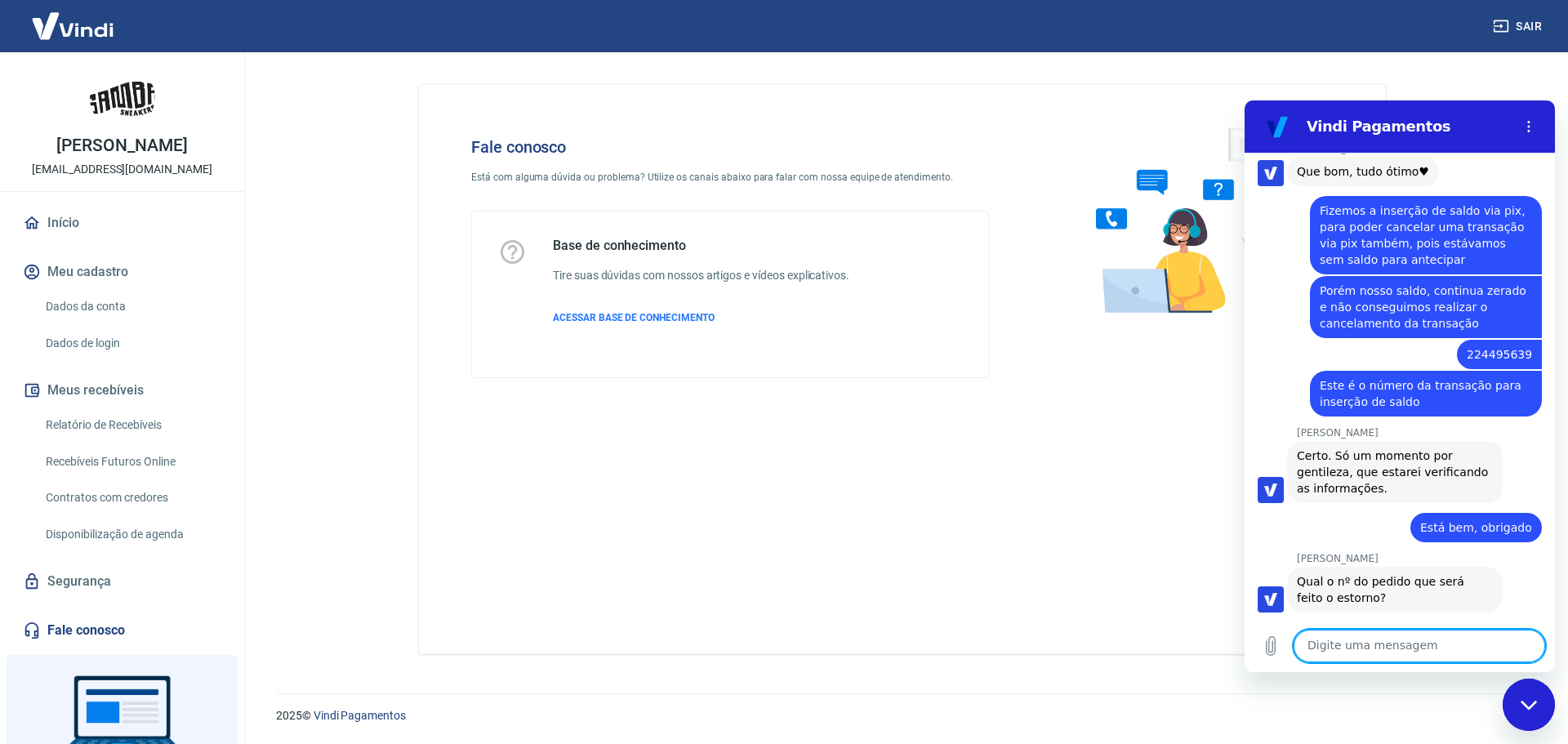
click at [1408, 629] on div "Digite uma mensagem x" at bounding box center [1400, 646] width 310 height 53
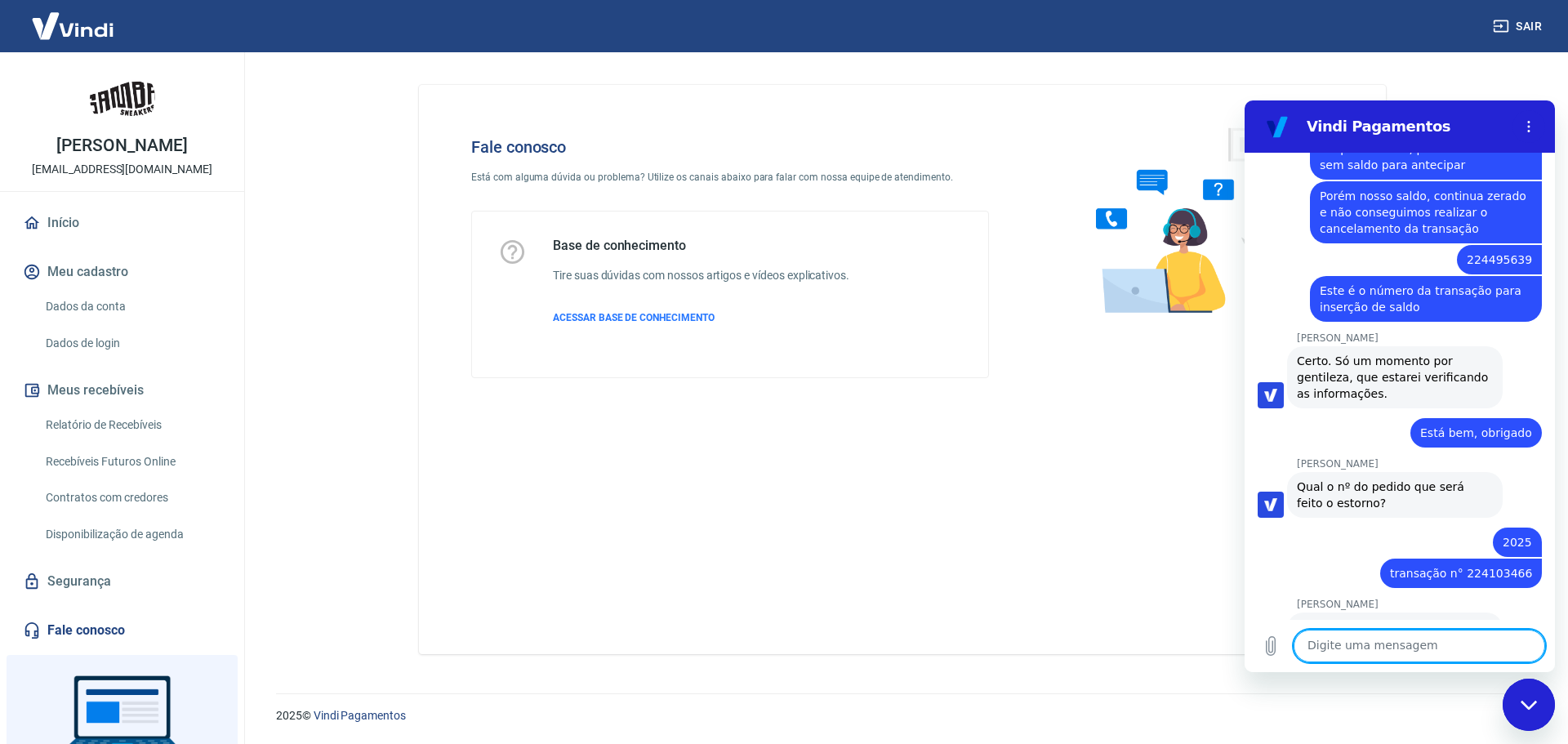
scroll to position [2735, 0]
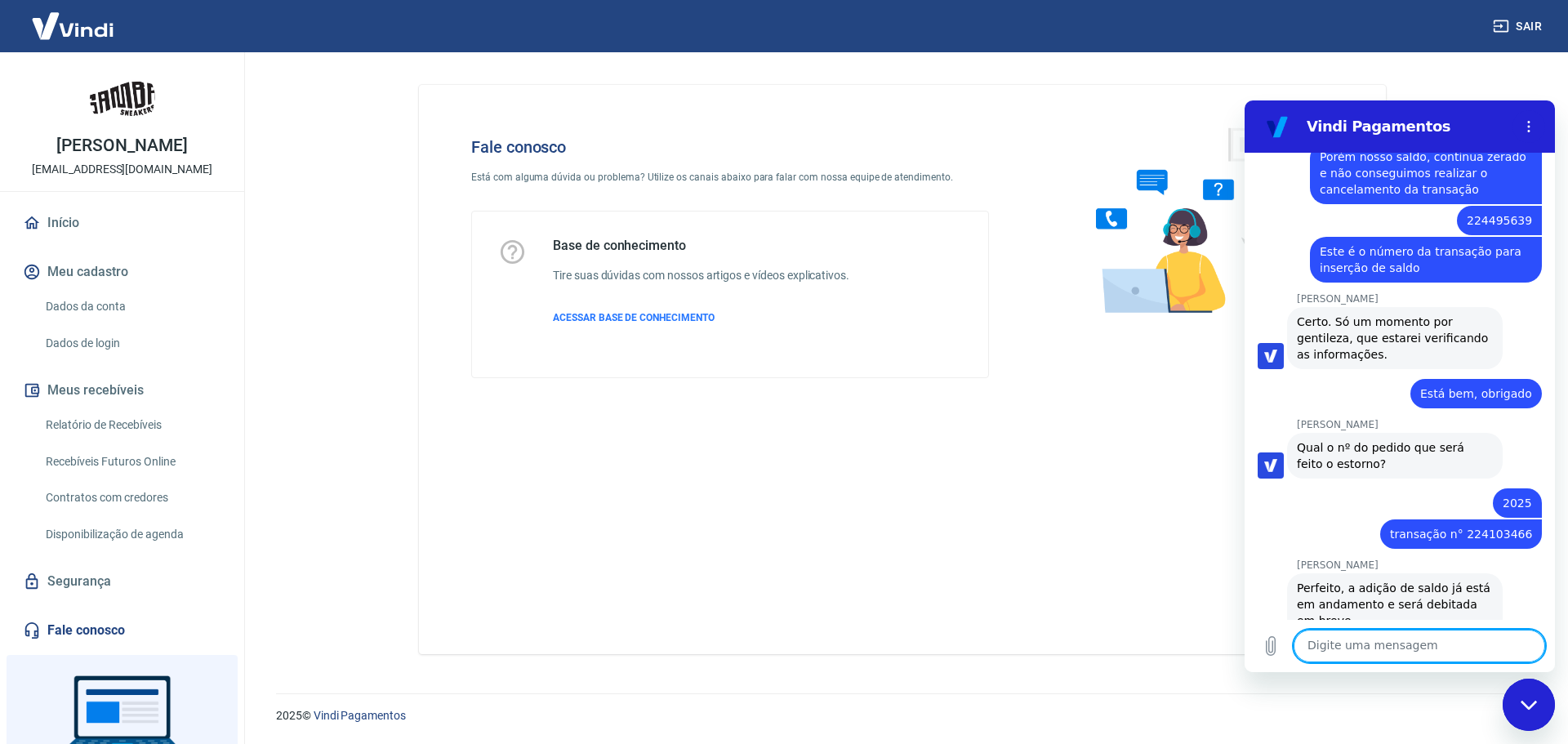
click at [1354, 644] on textarea at bounding box center [1419, 646] width 251 height 33
click at [1408, 654] on textarea at bounding box center [1419, 646] width 251 height 33
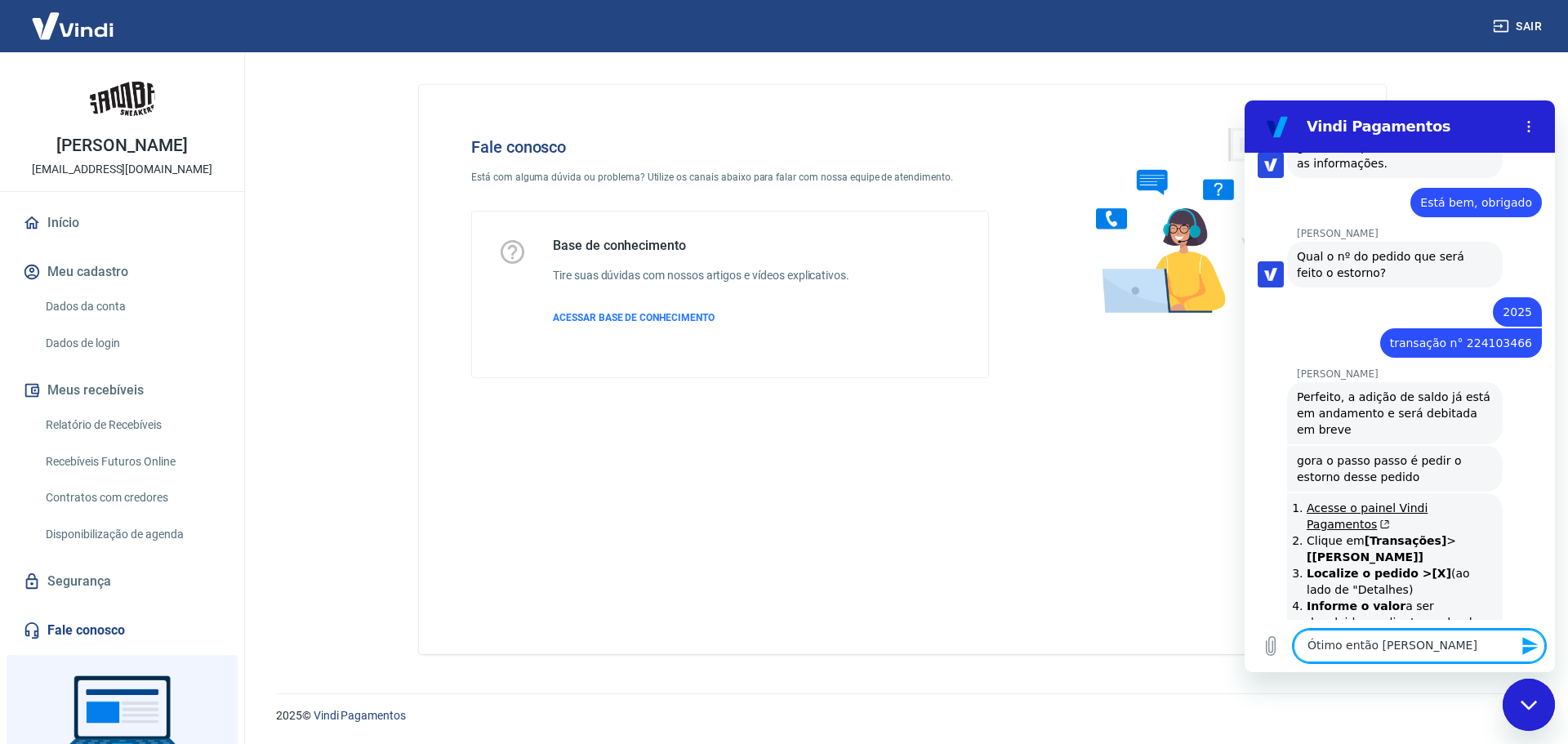
type textarea "Ótimo então [PERSON_NAME]"
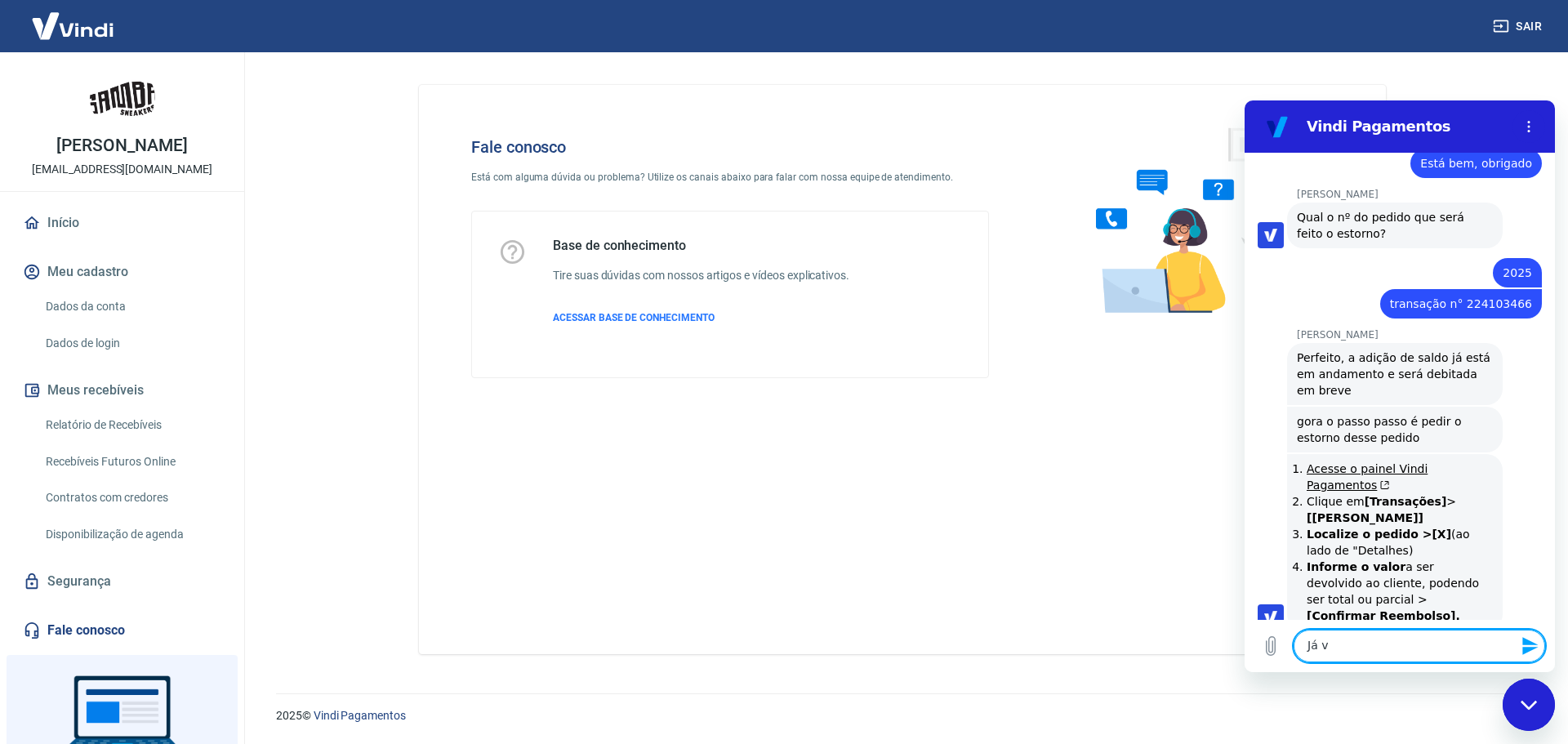
scroll to position [2968, 0]
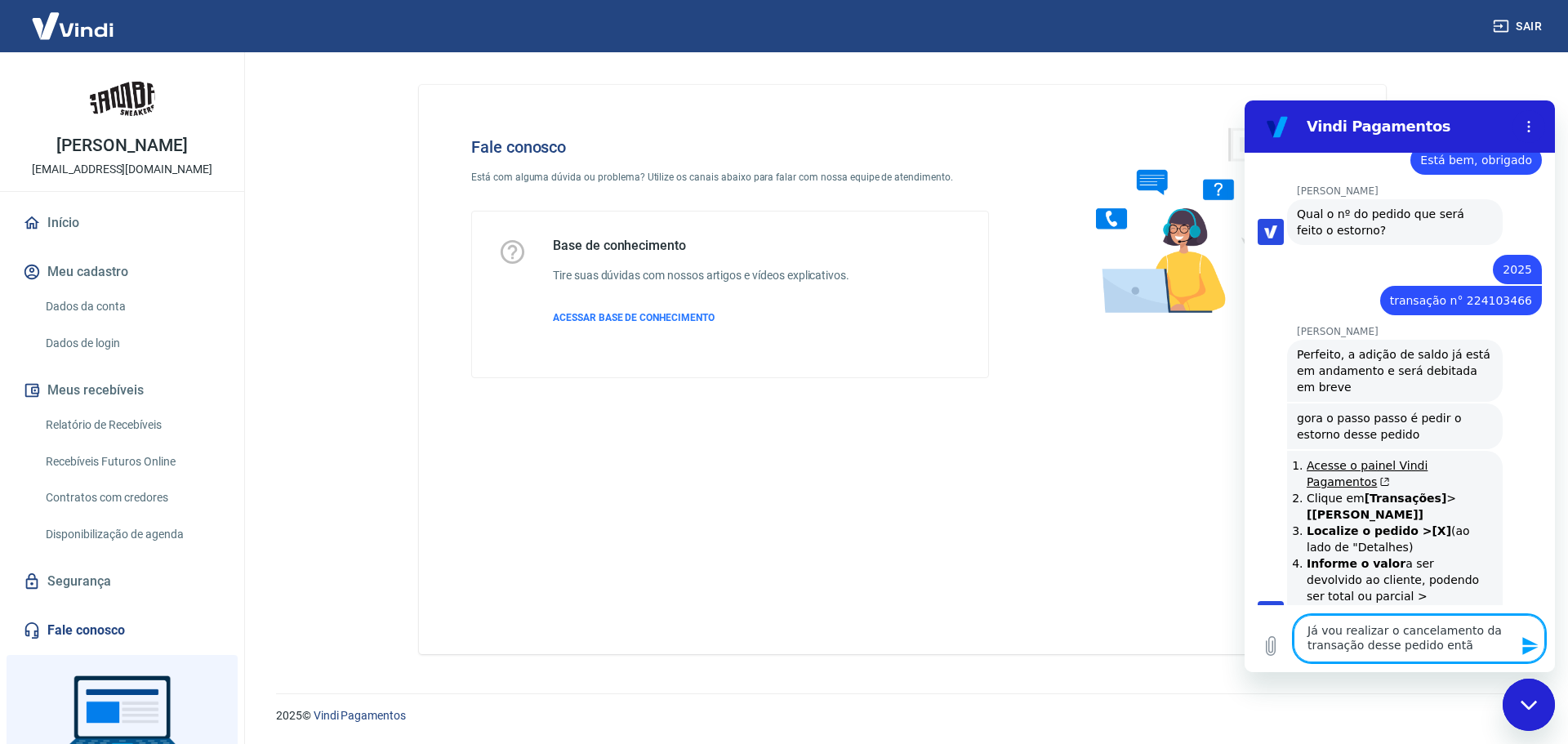
type textarea "Já vou realizar o cancelamento da transação desse pedido então"
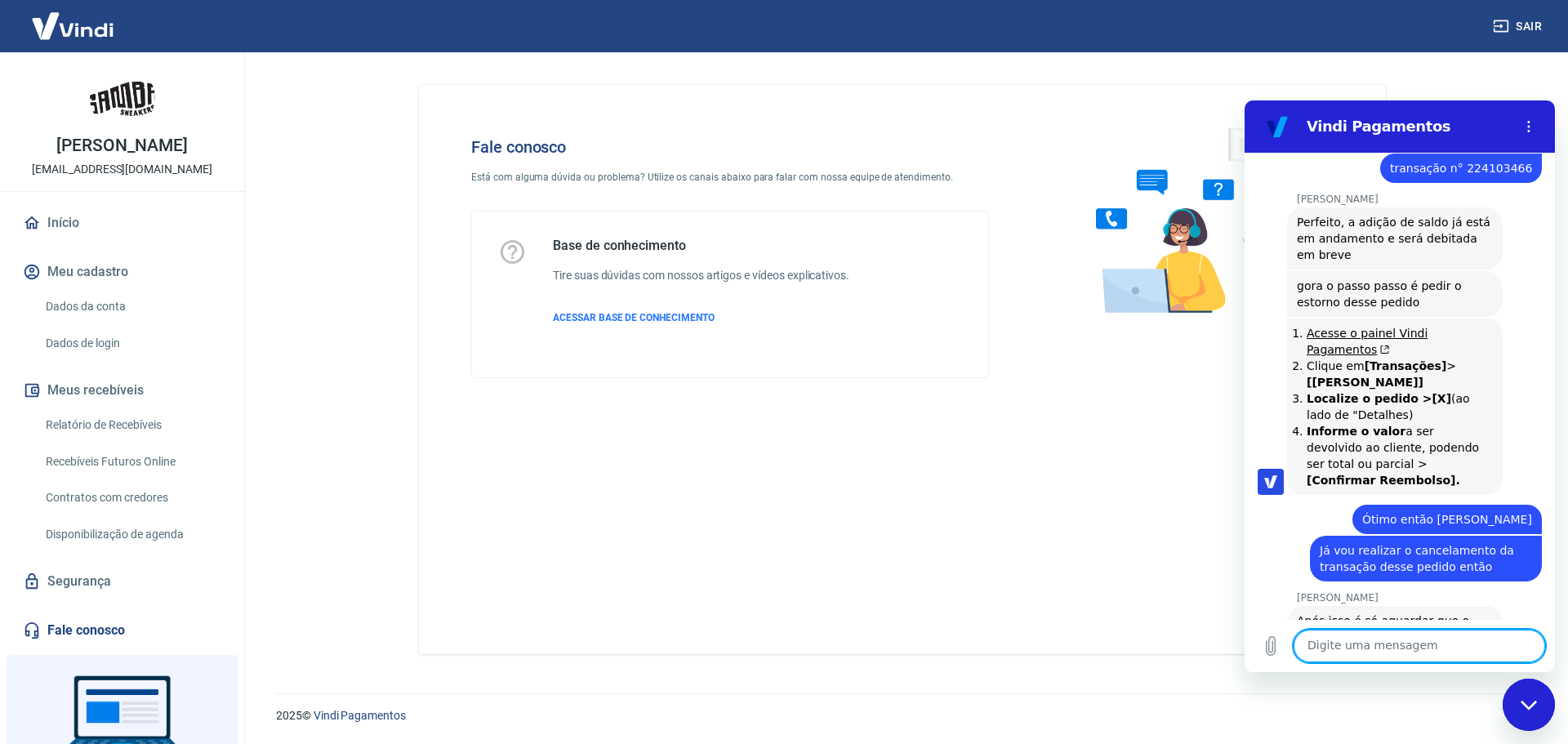
scroll to position [3102, 0]
click at [1355, 647] on textarea at bounding box center [1419, 646] width 251 height 33
click at [1353, 647] on textarea at bounding box center [1419, 646] width 251 height 33
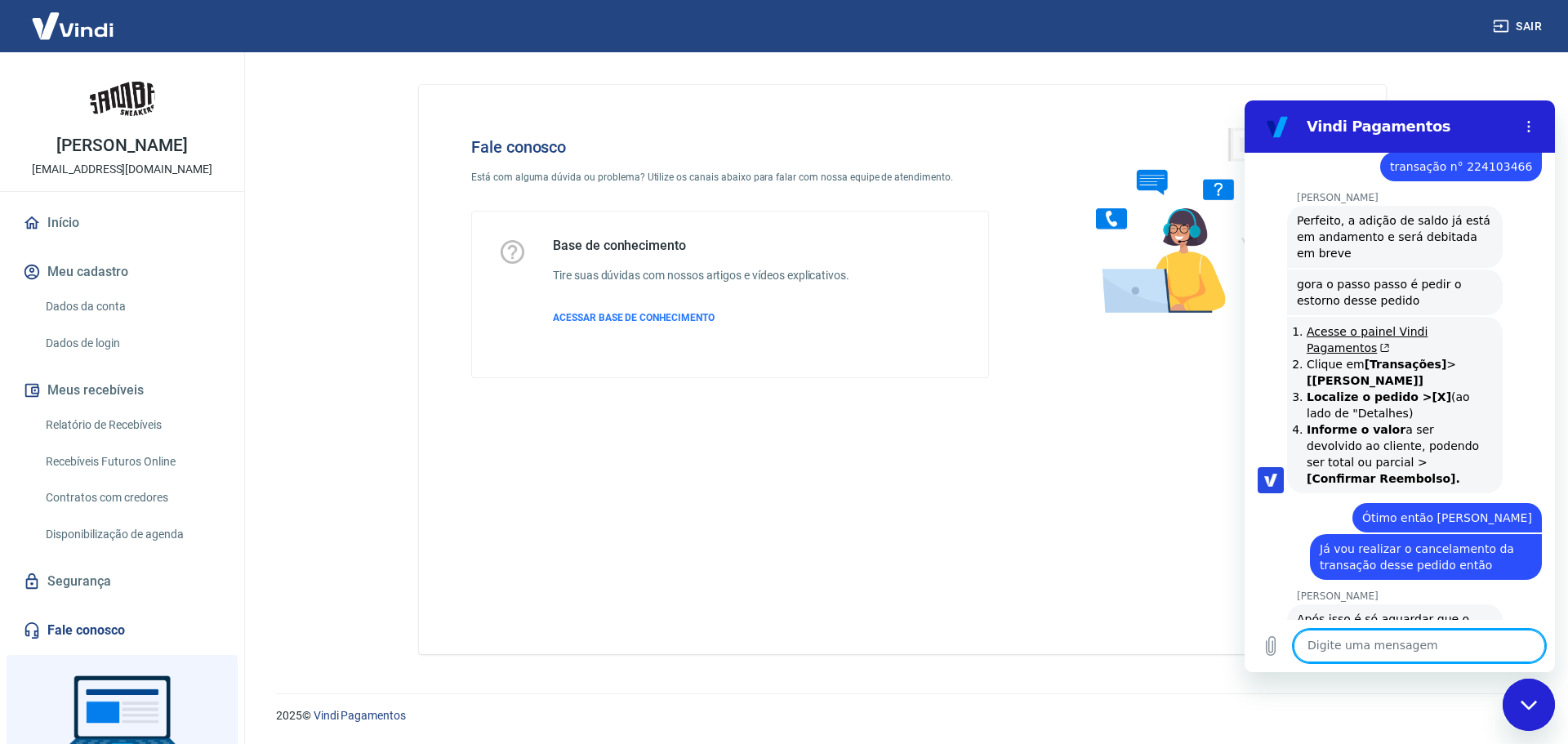
click at [1353, 647] on textarea at bounding box center [1419, 646] width 251 height 33
click at [1352, 647] on textarea at bounding box center [1419, 646] width 251 height 33
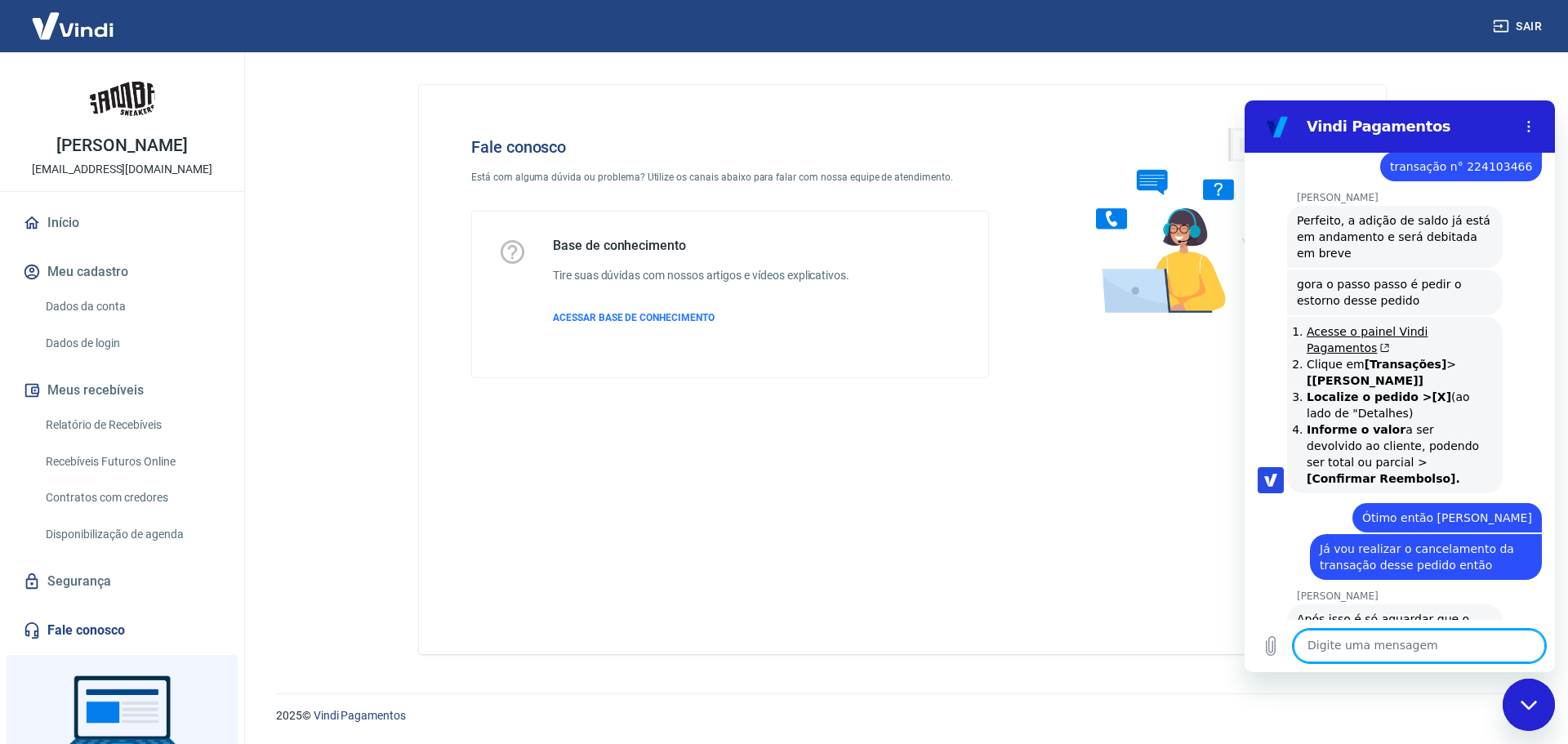
click at [1342, 645] on textarea at bounding box center [1419, 646] width 251 height 33
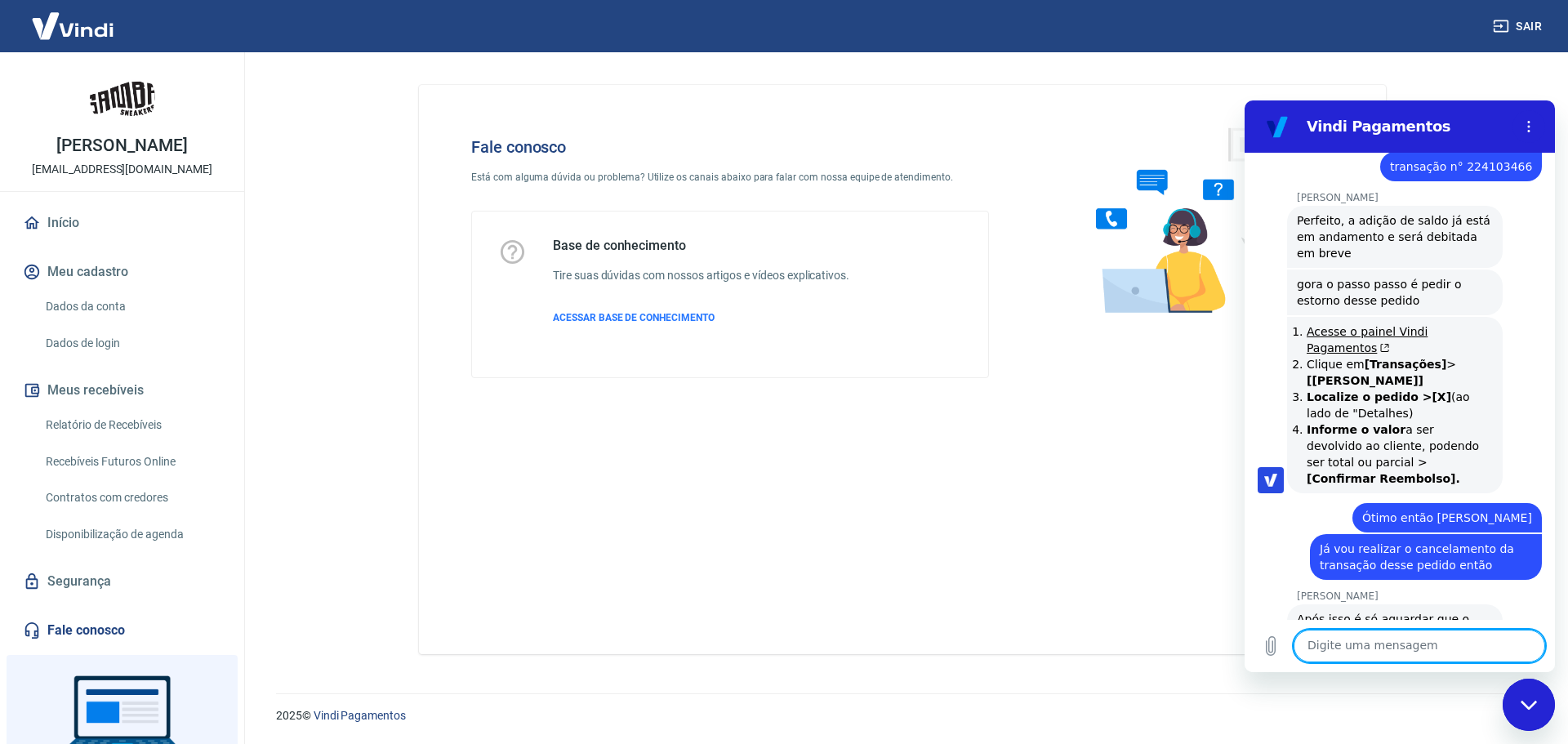
click at [1342, 645] on textarea at bounding box center [1419, 646] width 251 height 33
type textarea "Feito, vamos aguardar daí"
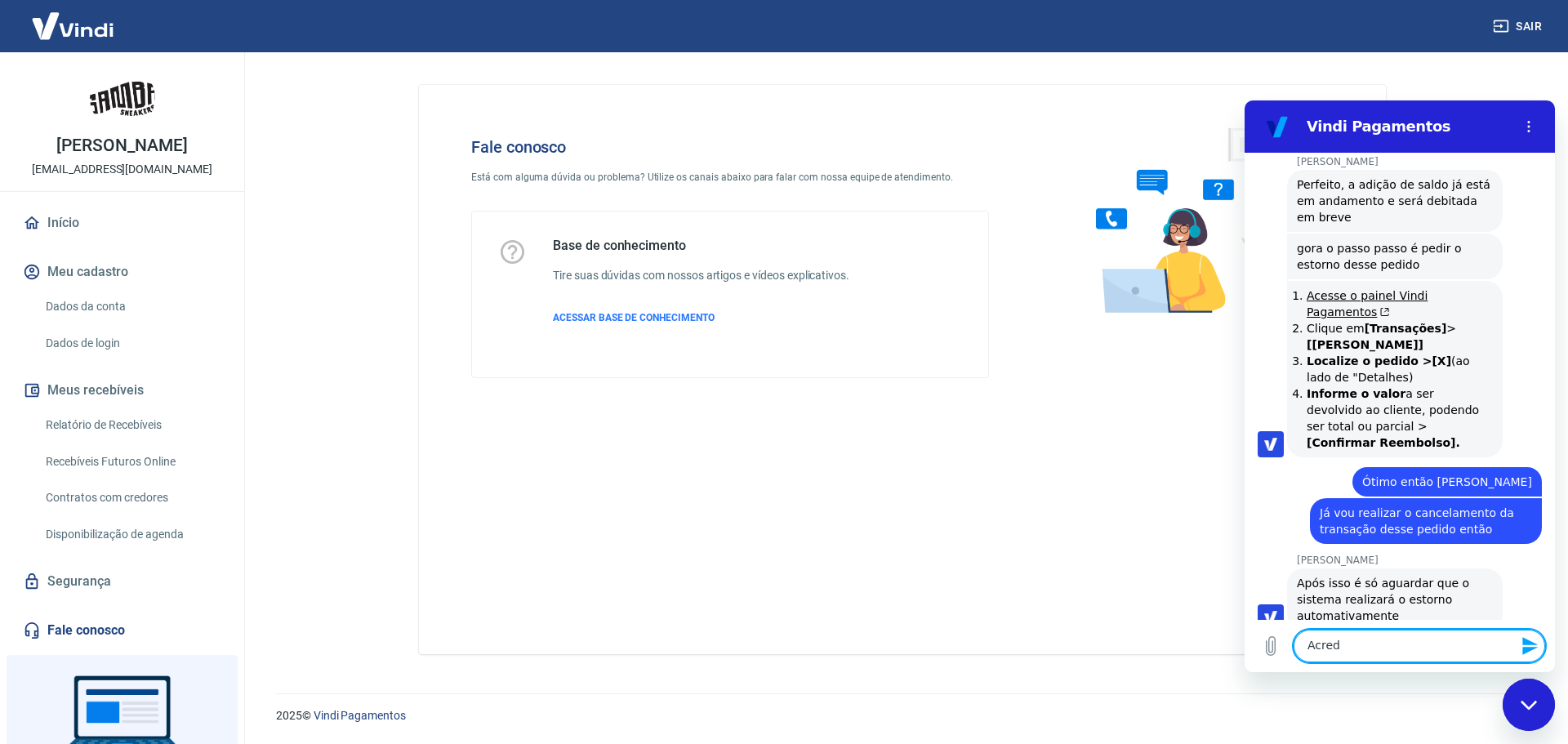
scroll to position [3142, 0]
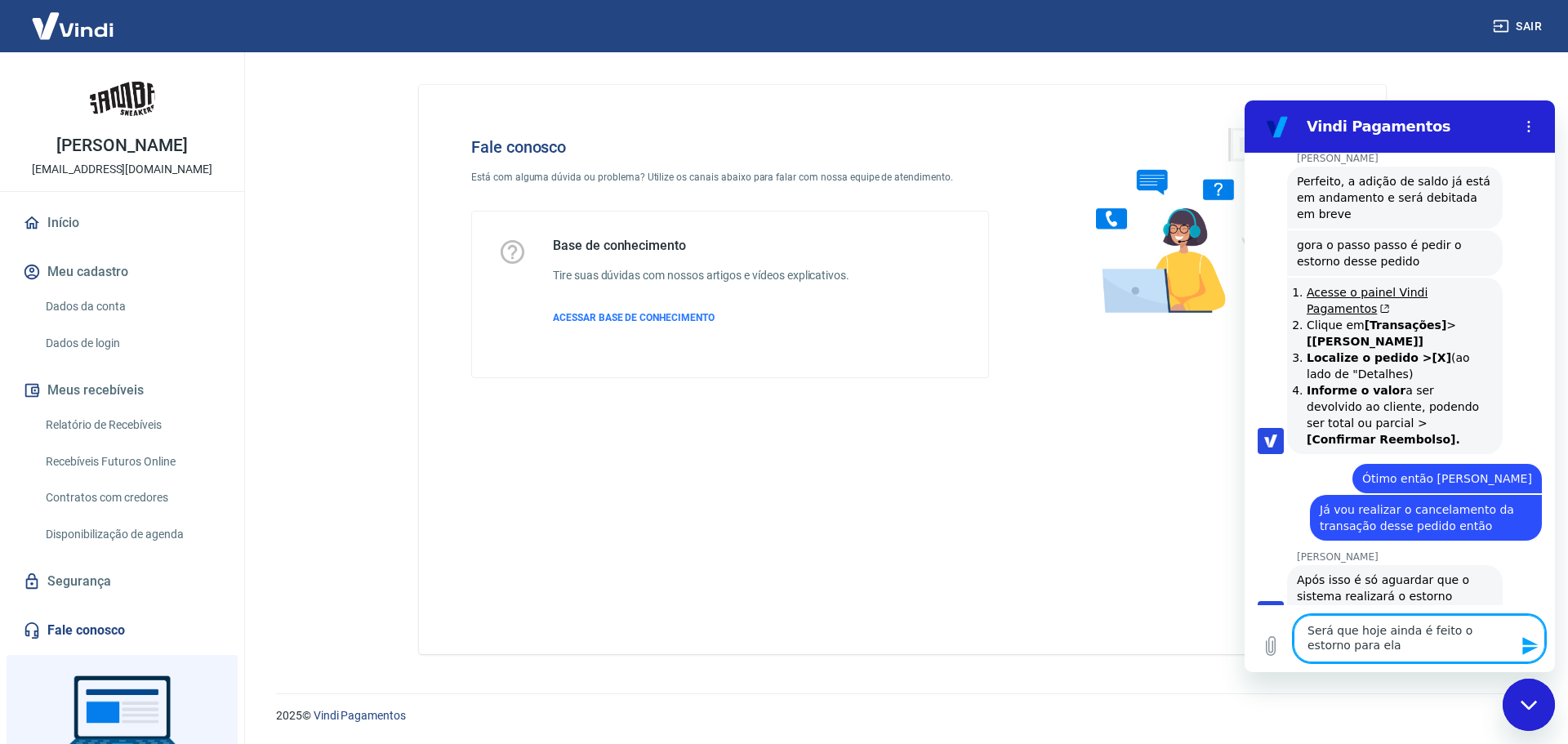
type textarea "Será que hoje ainda é feito o estorno para ela?"
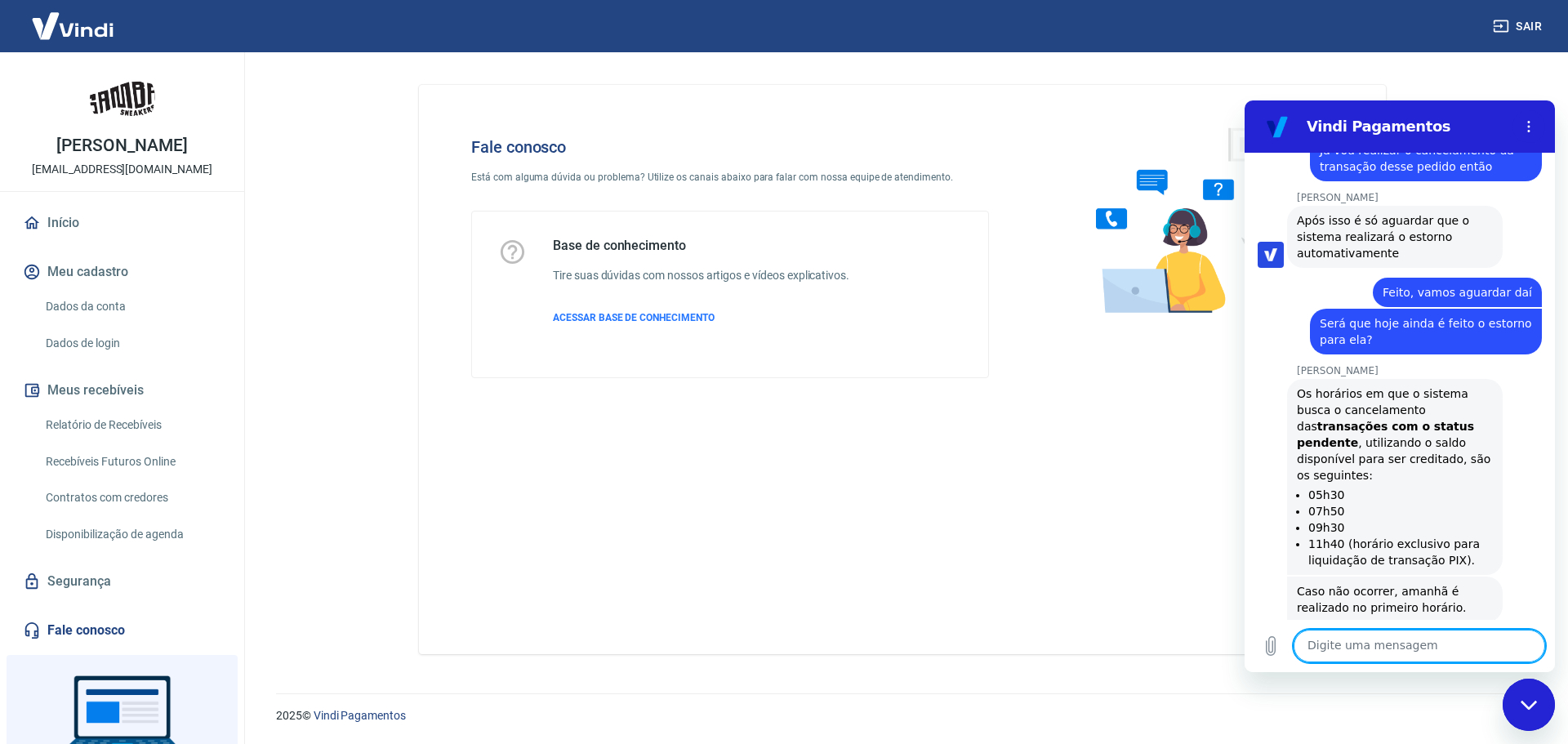
scroll to position [3504, 0]
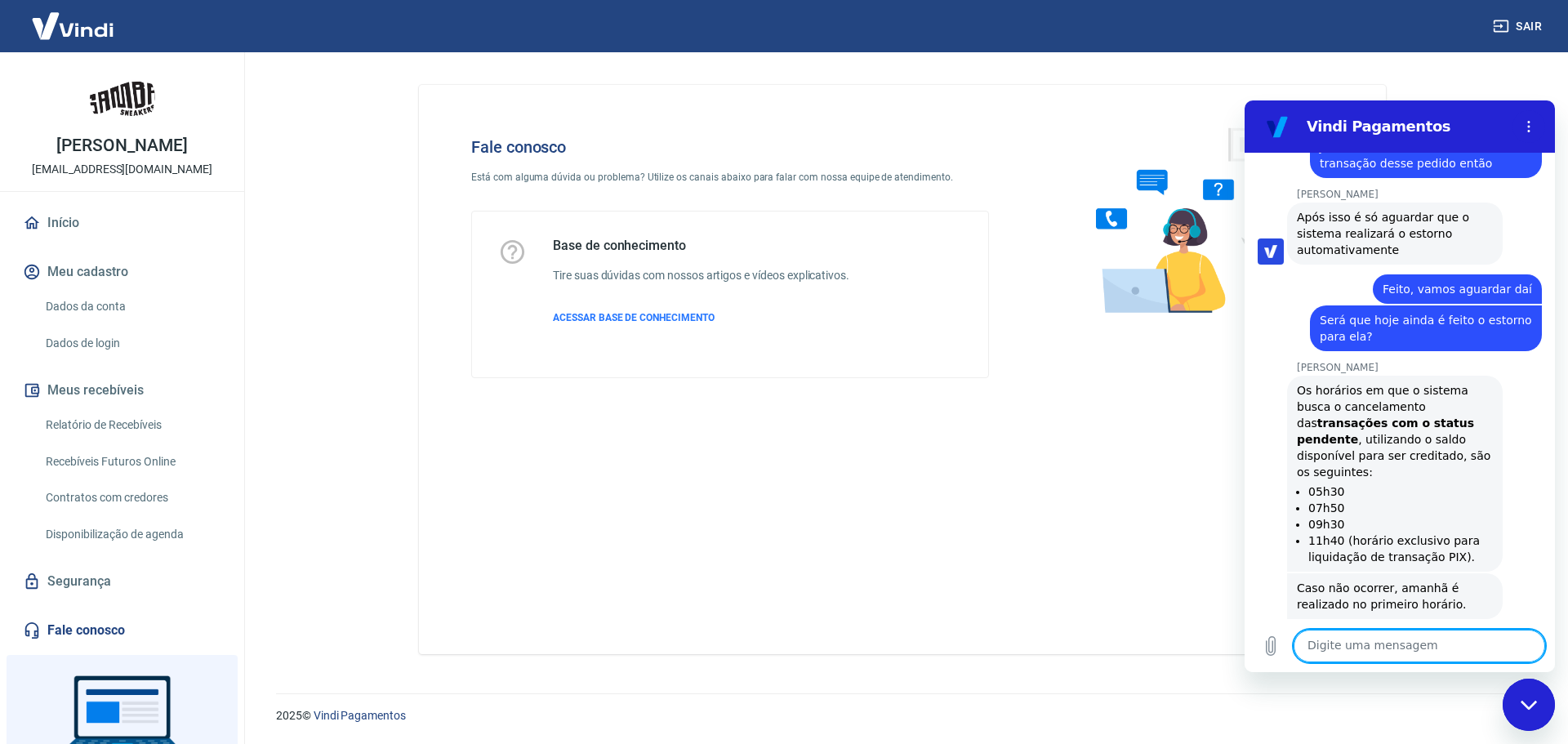
click at [1355, 644] on textarea at bounding box center [1419, 646] width 251 height 33
type textarea "Ah ótimo"
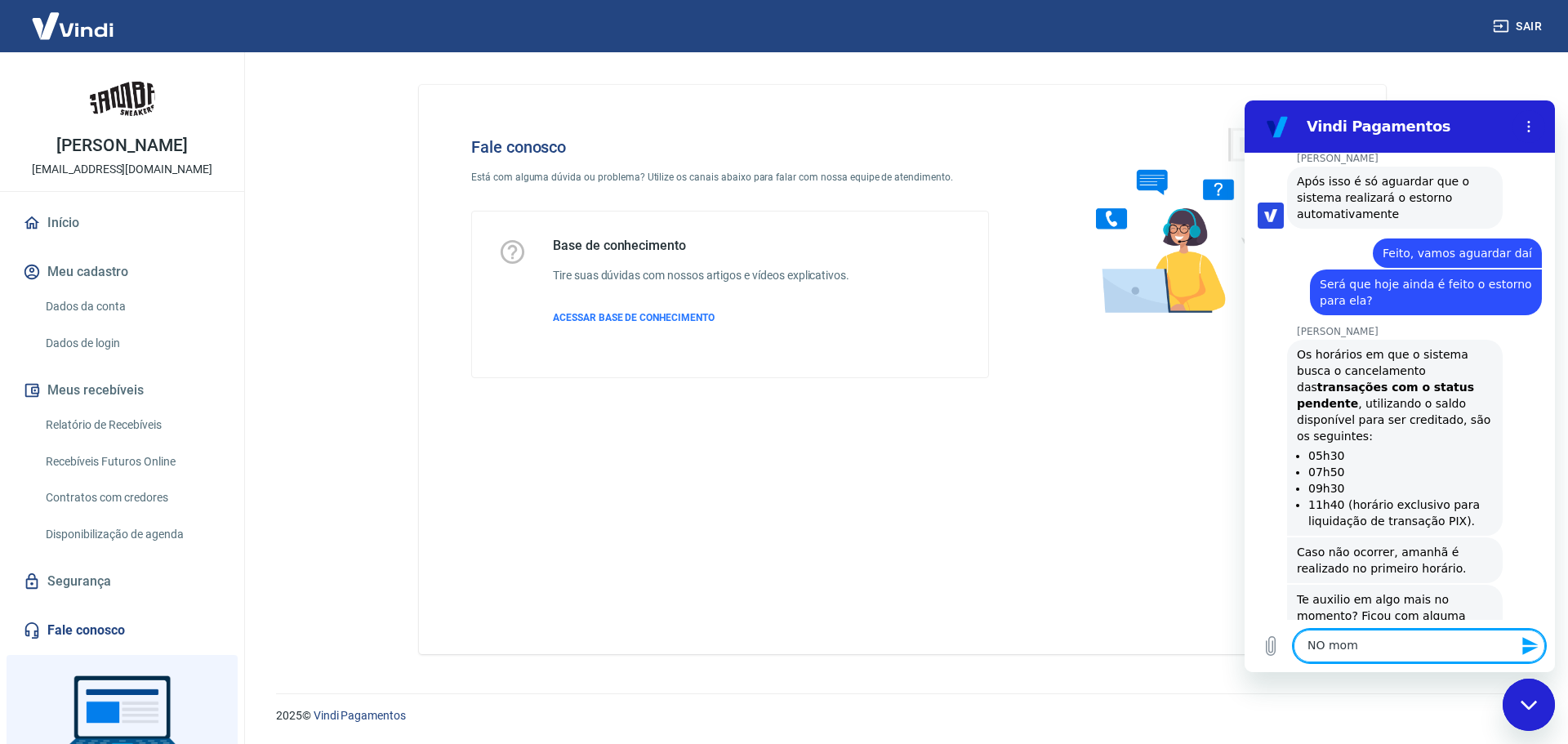
scroll to position [3544, 0]
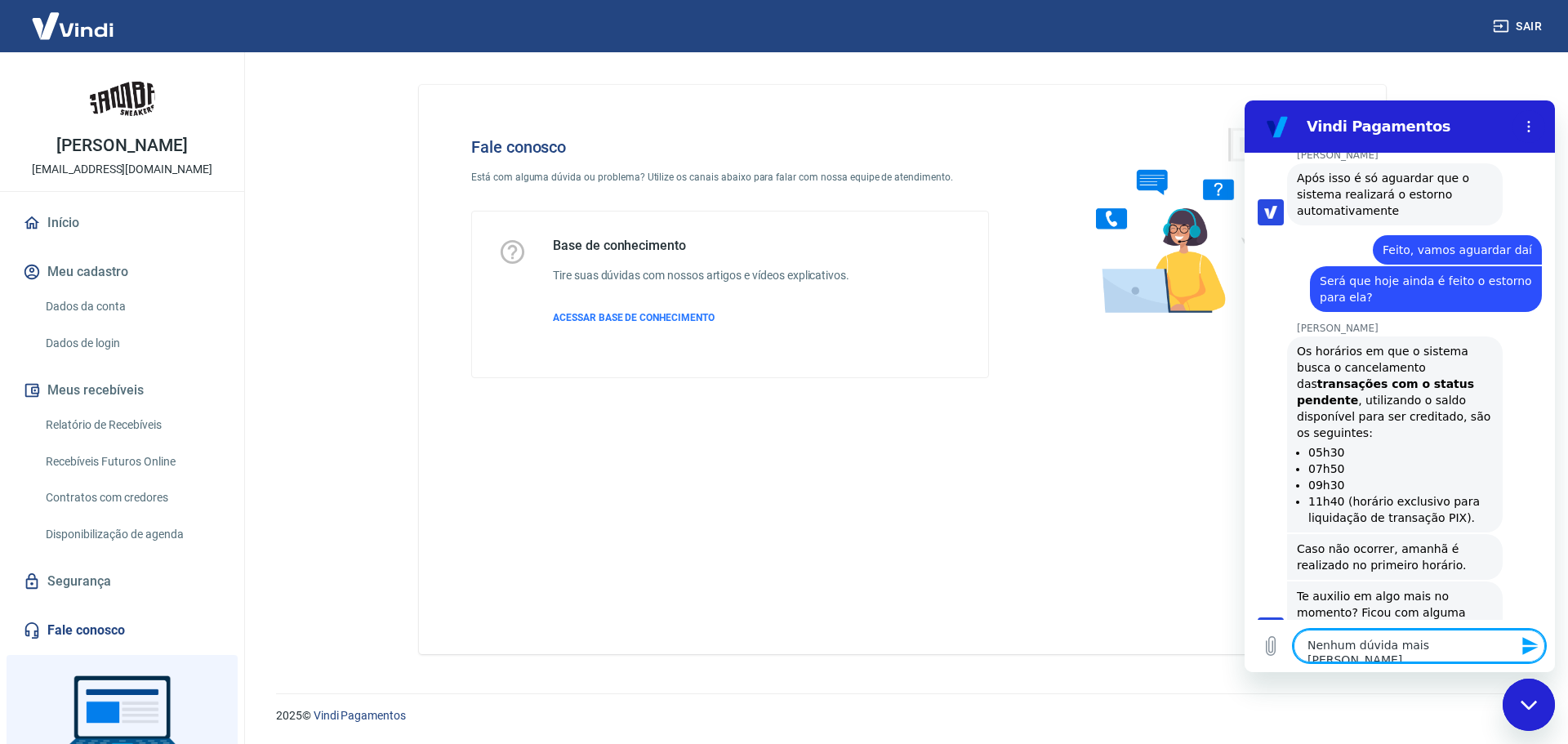
type textarea "Nenhum dúvida mais [PERSON_NAME]"
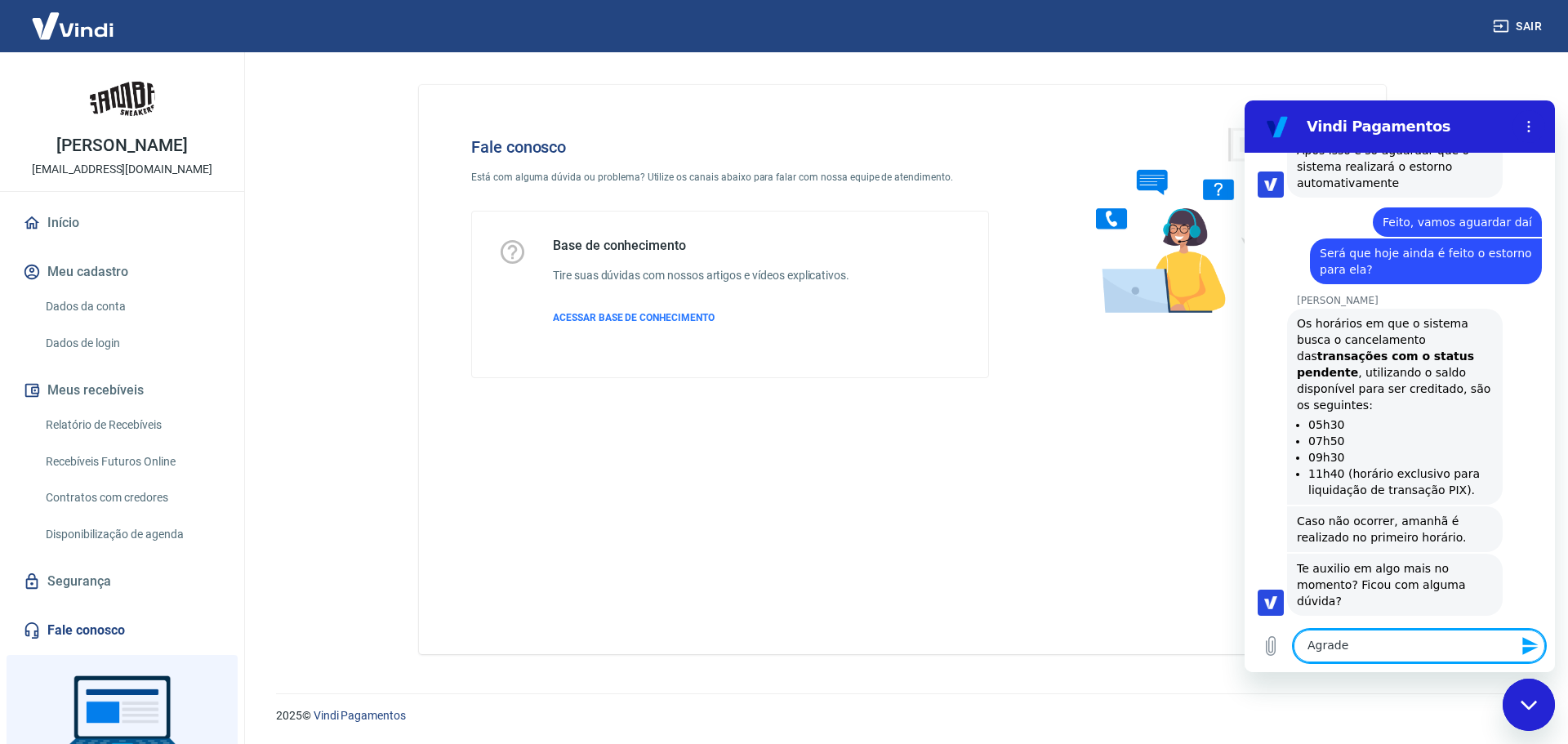
scroll to position [3575, 0]
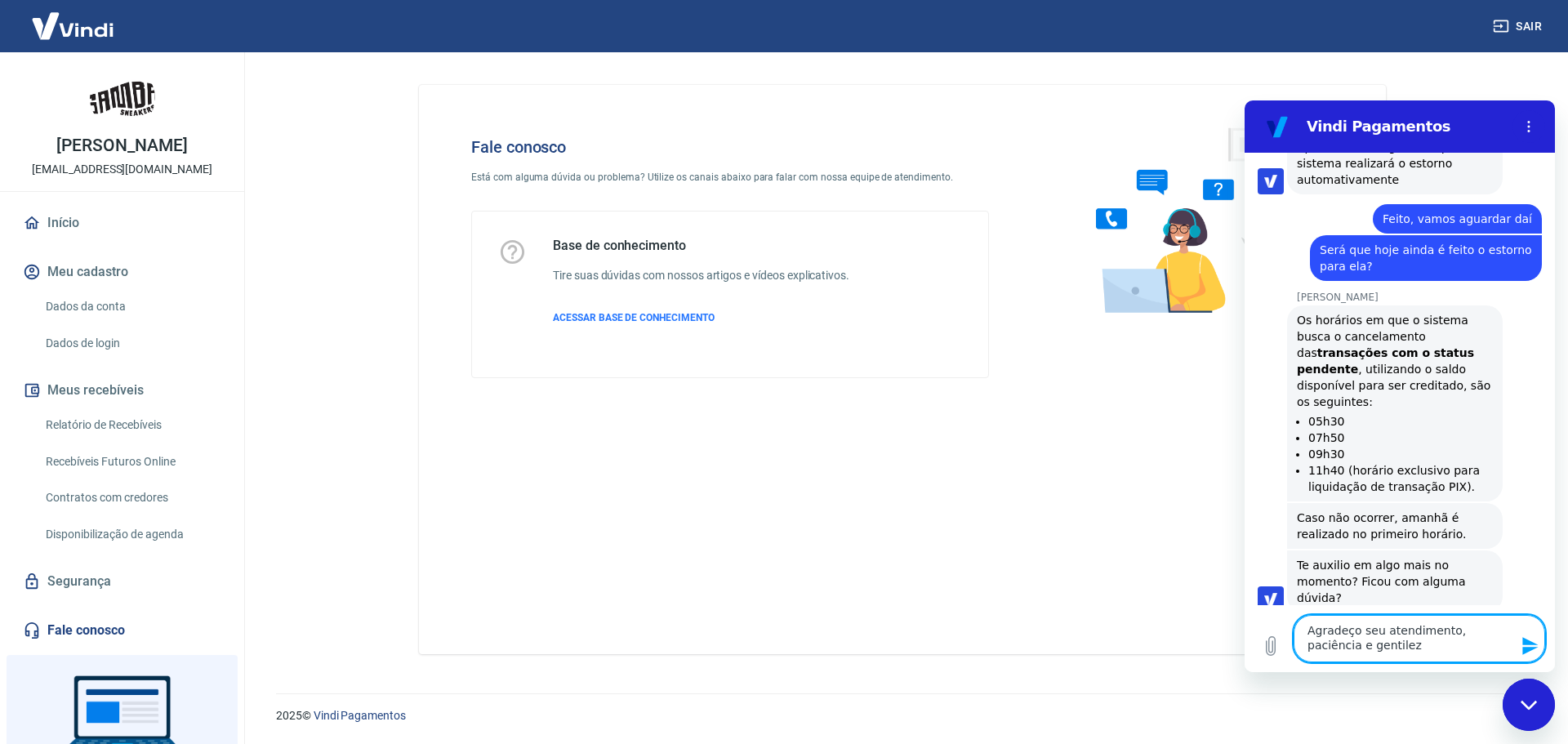
type textarea "Agradeço seu atendimento, paciência e gentileza"
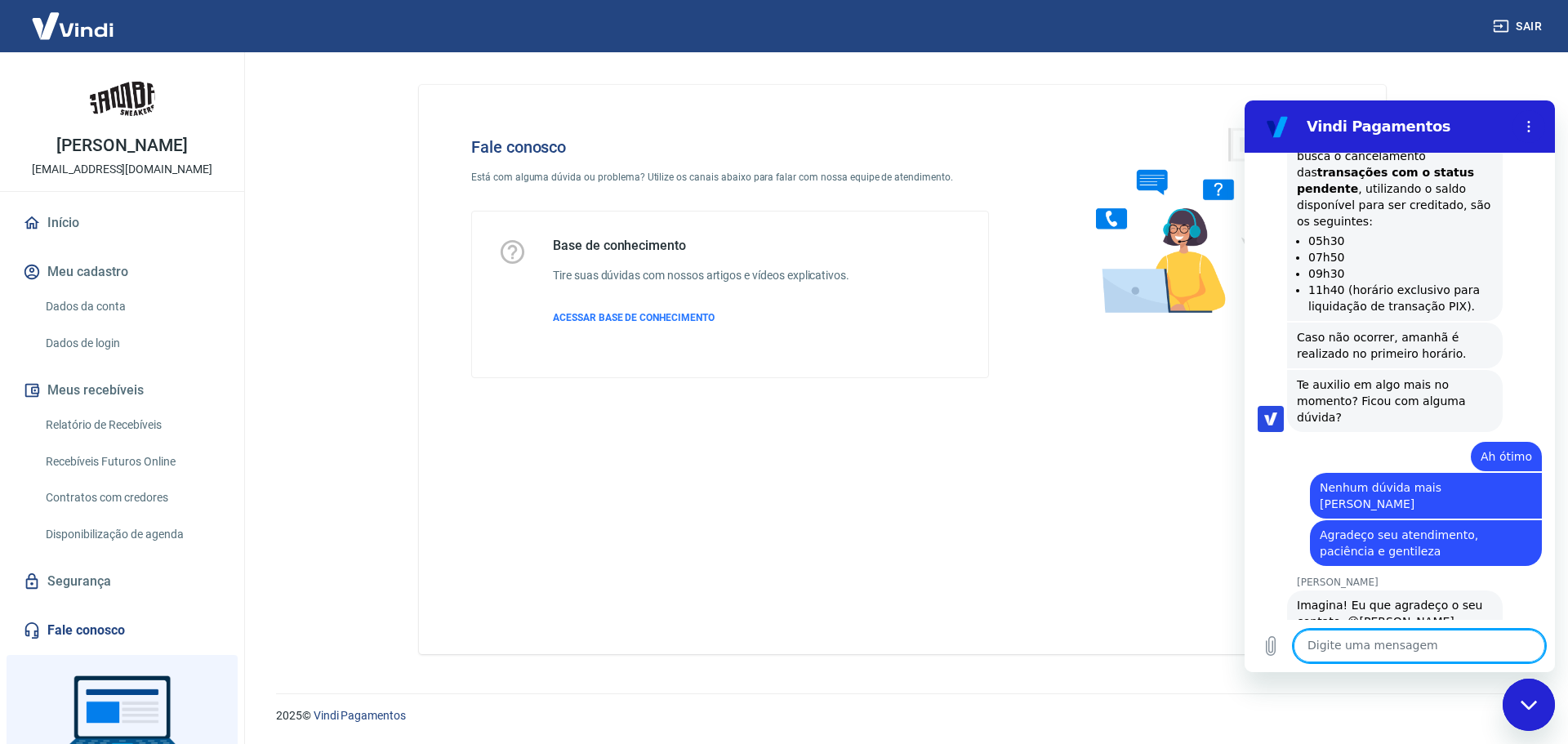
scroll to position [3758, 0]
type textarea "ótimo dia"
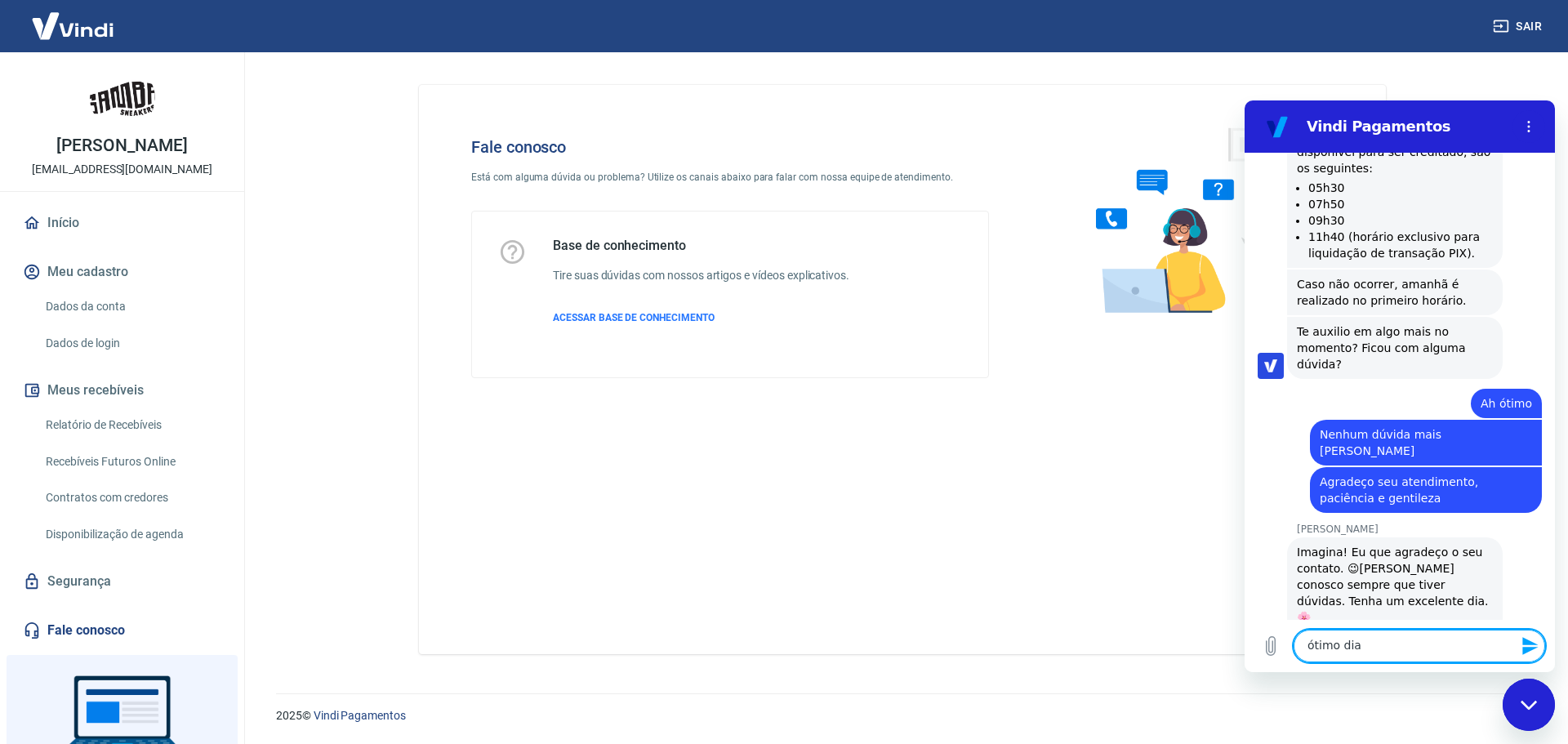
scroll to position [3849, 0]
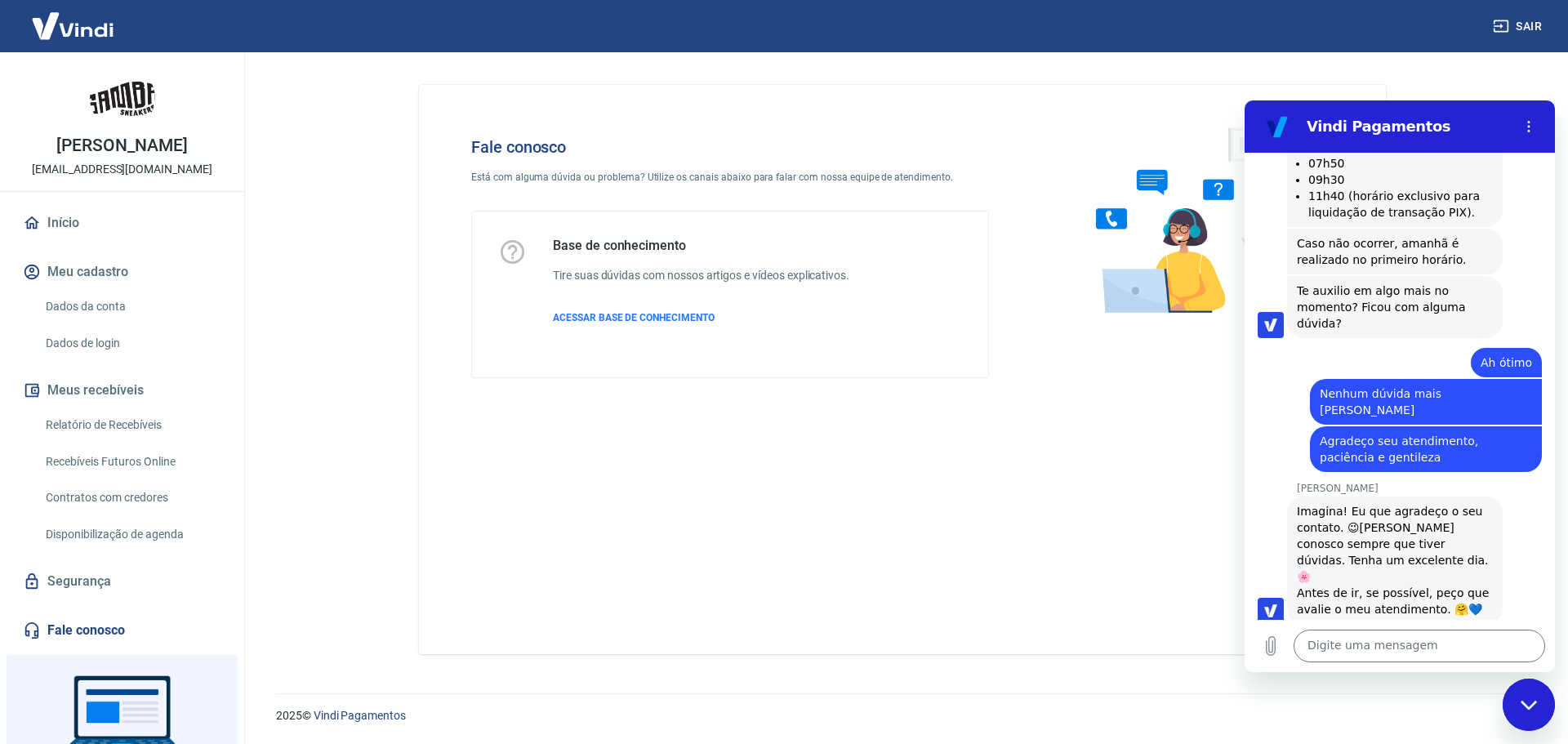
click at [1413, 715] on button "Boa 👍" at bounding box center [1429, 739] width 67 height 48
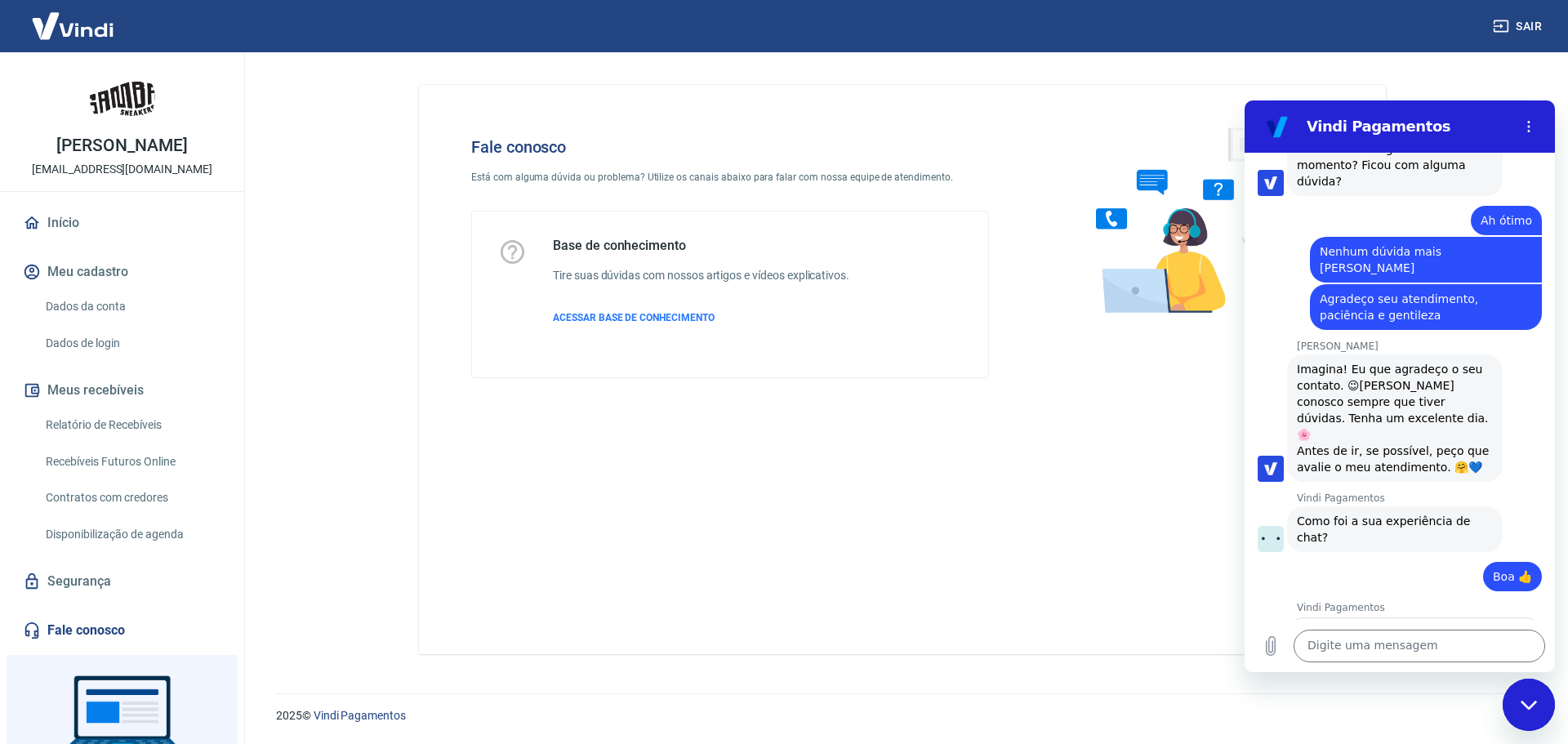
scroll to position [3990, 0]
click at [1343, 656] on input "Dê sua opinião:" at bounding box center [1414, 673] width 227 height 35
type input "[PERSON_NAME] foi super atenciosa, gentil e conseguiu sanar todas as minhas dúv…"
click at [1500, 710] on span "Enviar" at bounding box center [1496, 720] width 36 height 20
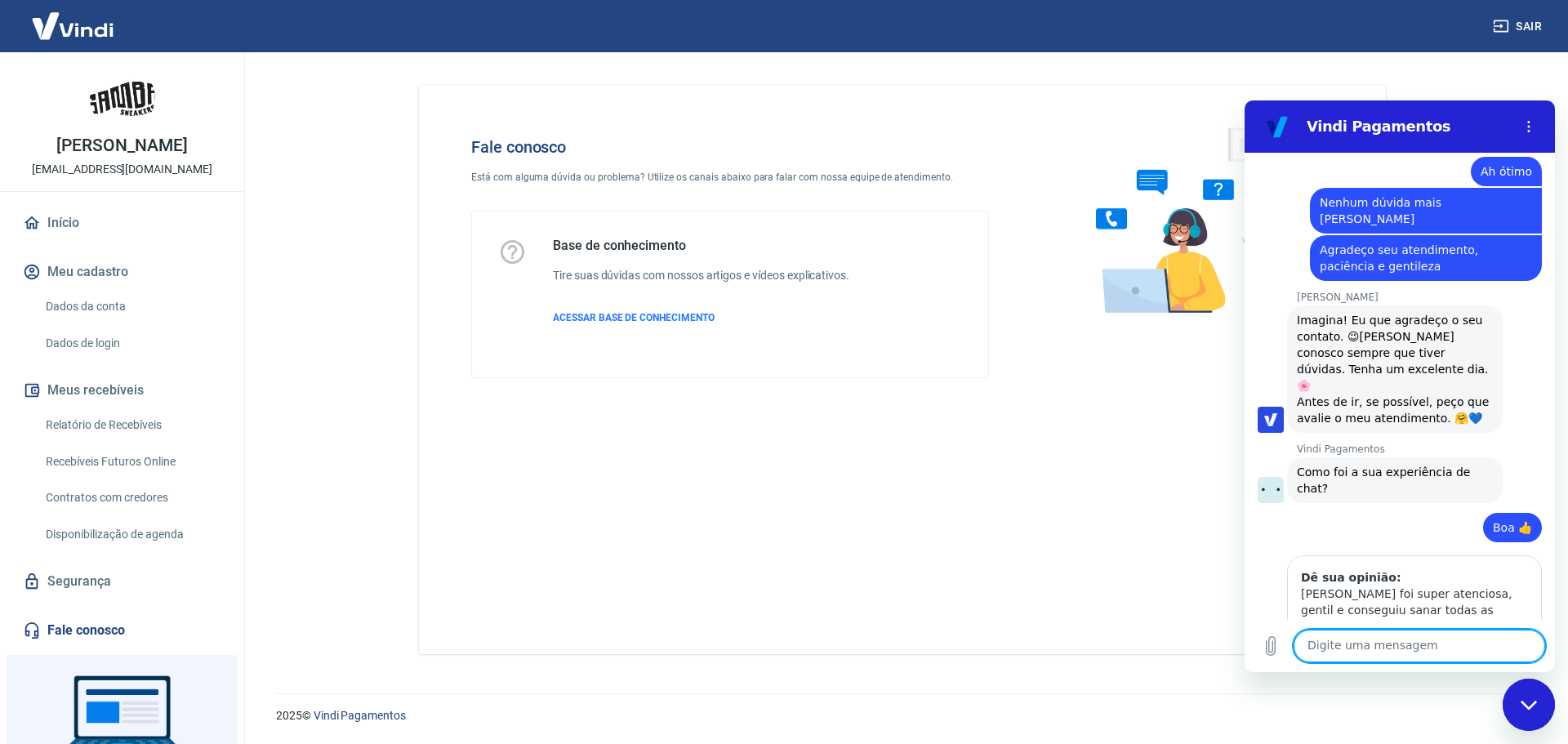
scroll to position [4043, 0]
